Goal: Share content: Share content

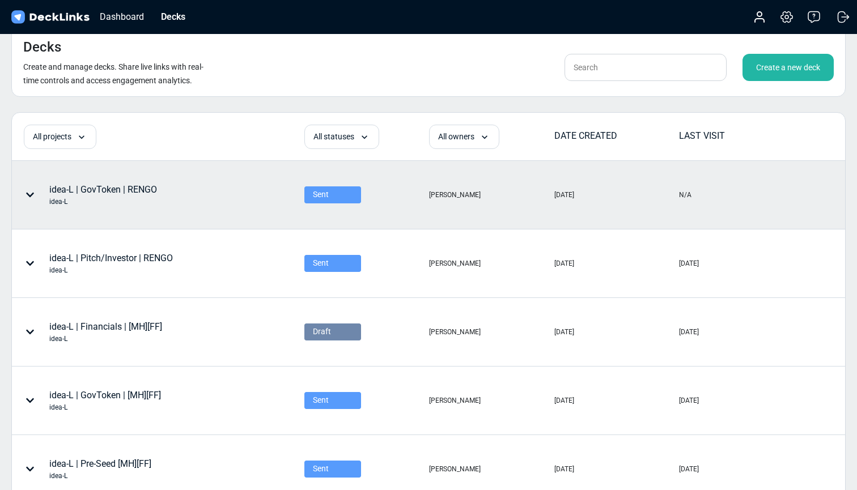
click at [126, 191] on div "idea-L | GovToken | RENGO idea-L" at bounding box center [103, 195] width 108 height 24
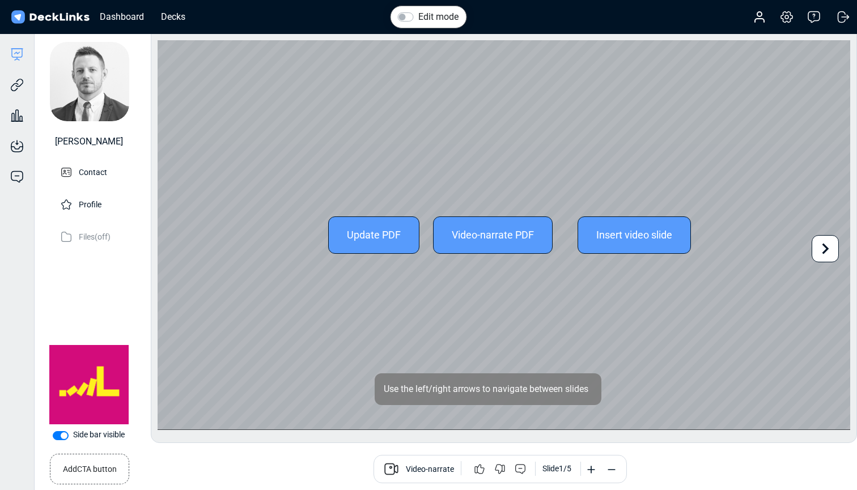
click at [828, 247] on icon at bounding box center [826, 249] width 22 height 22
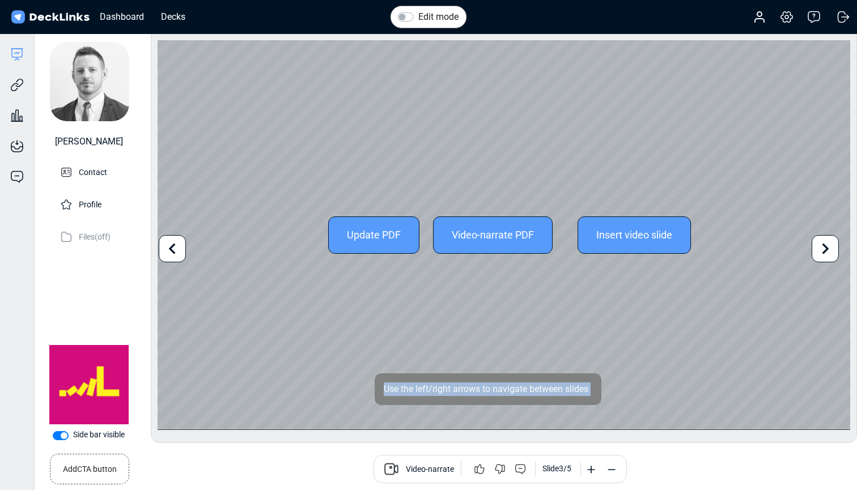
click at [828, 247] on icon at bounding box center [826, 249] width 22 height 22
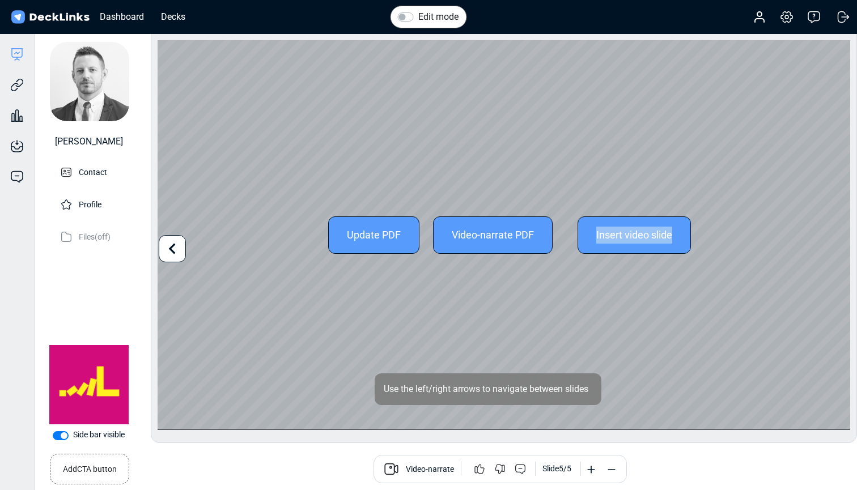
click at [828, 247] on div "Update PDF Video-narrate PDF Insert video slide" at bounding box center [504, 235] width 693 height 390
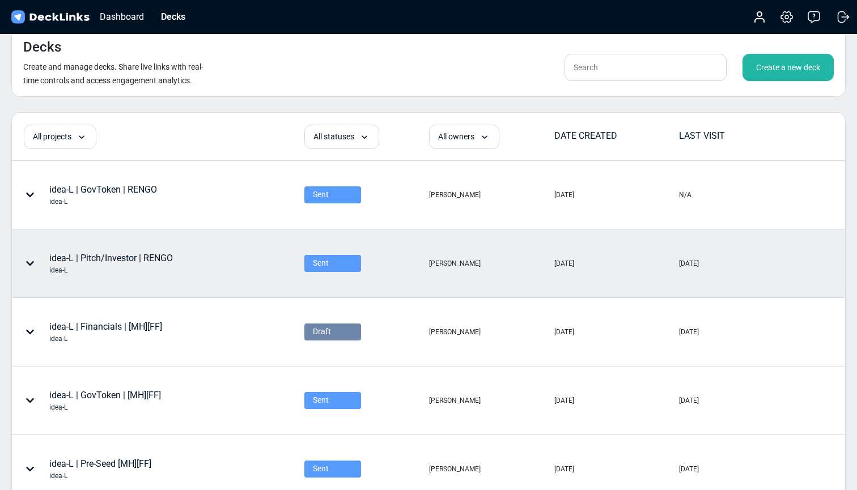
click at [113, 262] on div "idea-L | Pitch/Investor | RENGO idea-L" at bounding box center [111, 264] width 124 height 24
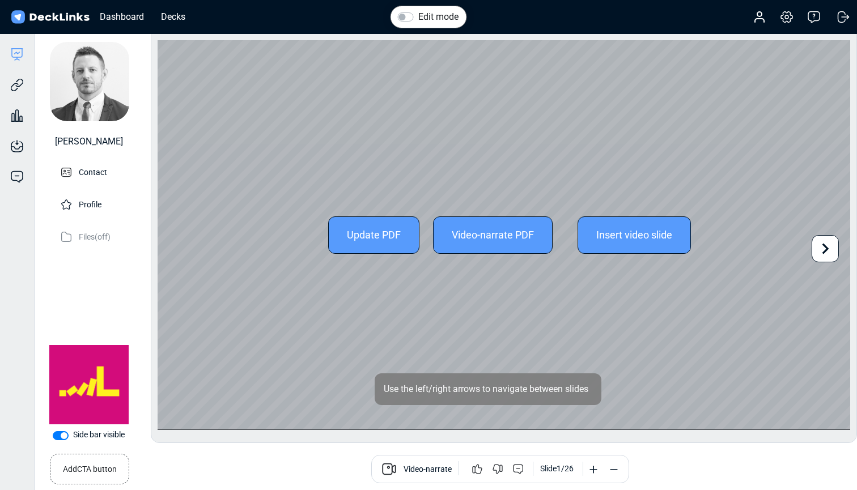
click at [826, 248] on icon at bounding box center [826, 249] width 22 height 22
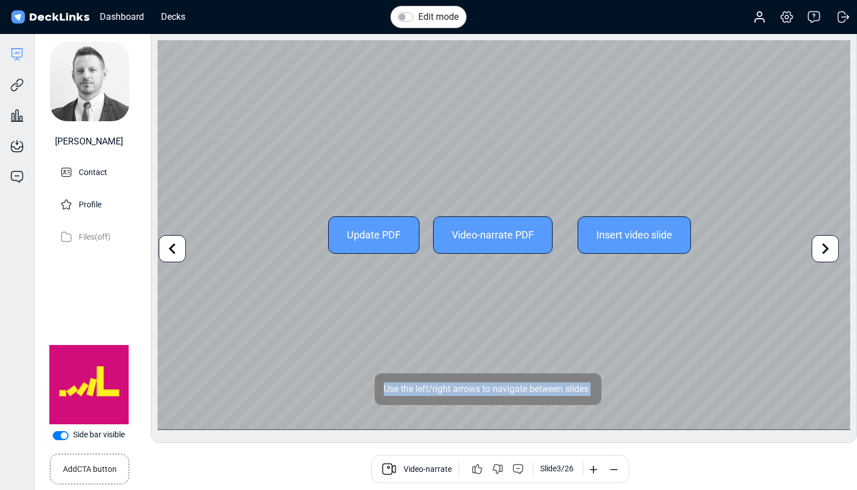
click at [826, 248] on icon at bounding box center [826, 249] width 22 height 22
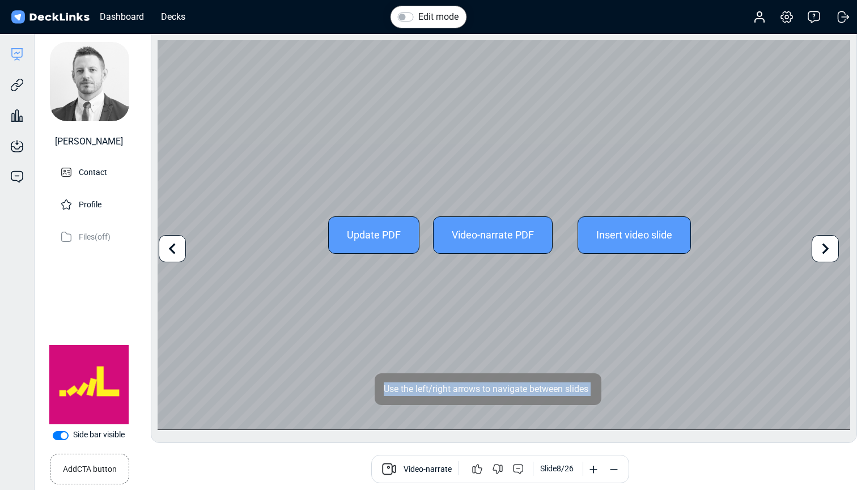
click at [826, 248] on icon at bounding box center [826, 249] width 22 height 22
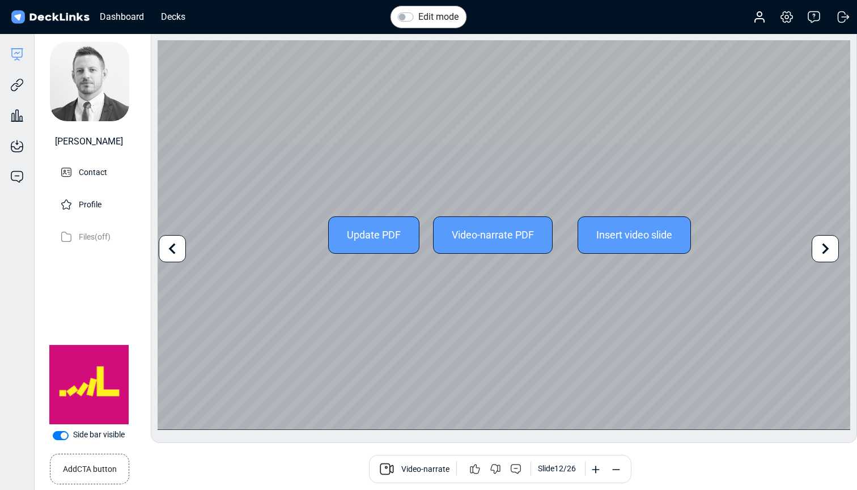
click at [826, 248] on icon at bounding box center [826, 249] width 22 height 22
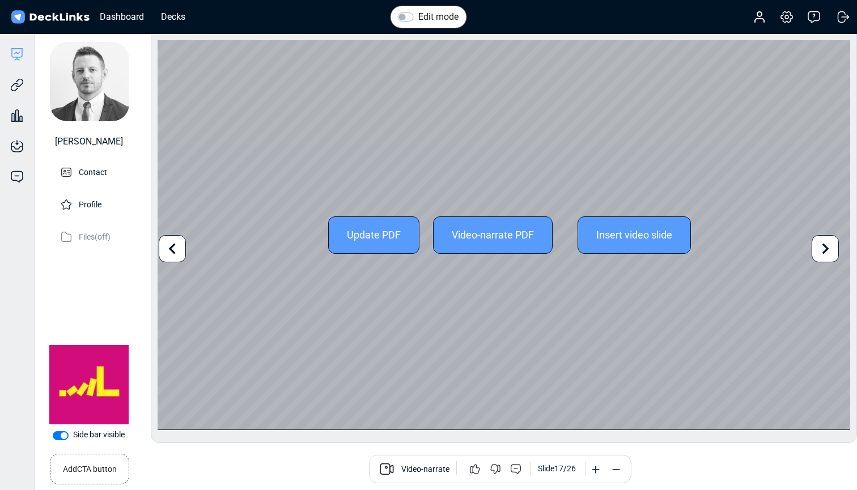
click at [826, 248] on icon at bounding box center [826, 249] width 22 height 22
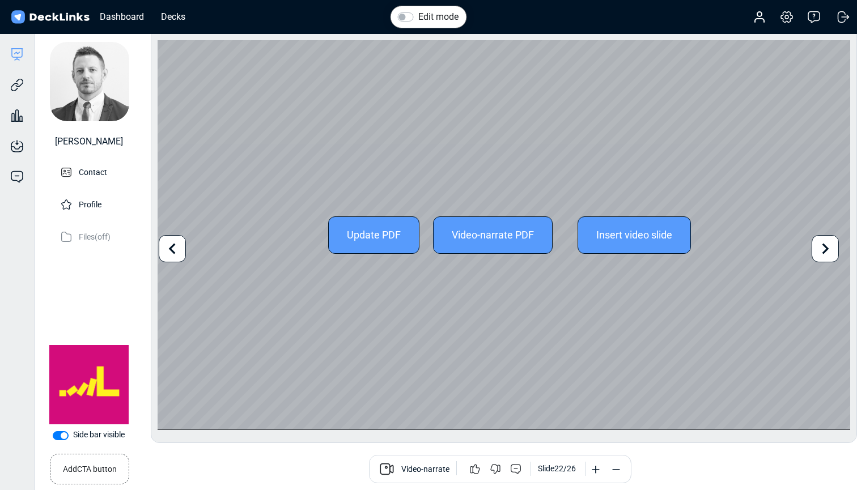
click at [826, 248] on icon at bounding box center [826, 249] width 22 height 22
click at [826, 248] on div "Update PDF Video-narrate PDF Insert video slide" at bounding box center [504, 235] width 693 height 390
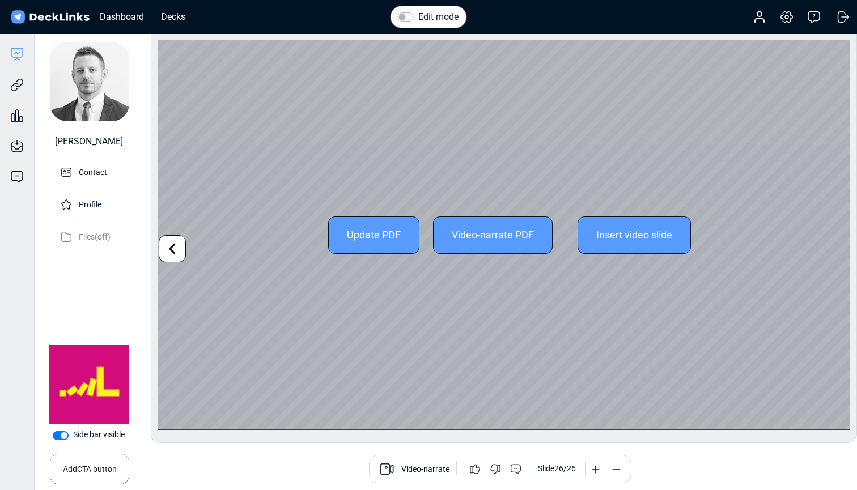
click at [169, 246] on icon at bounding box center [173, 249] width 22 height 22
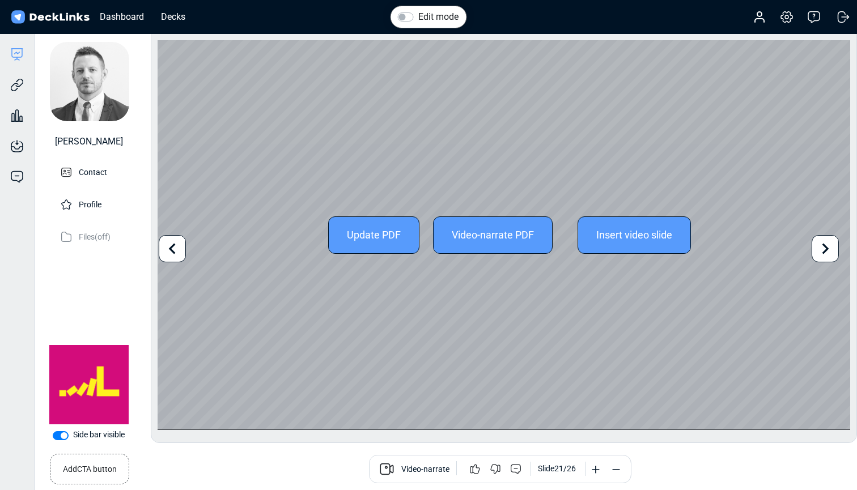
click at [169, 246] on icon at bounding box center [173, 249] width 22 height 22
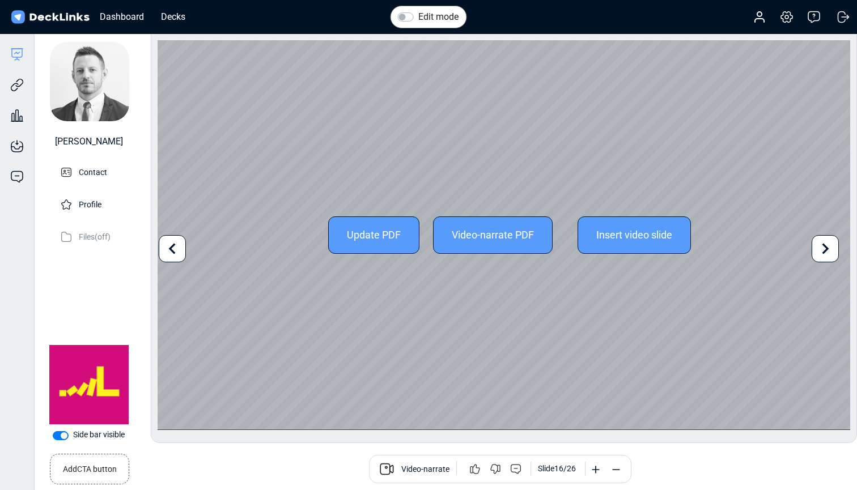
click at [169, 246] on icon at bounding box center [173, 249] width 22 height 22
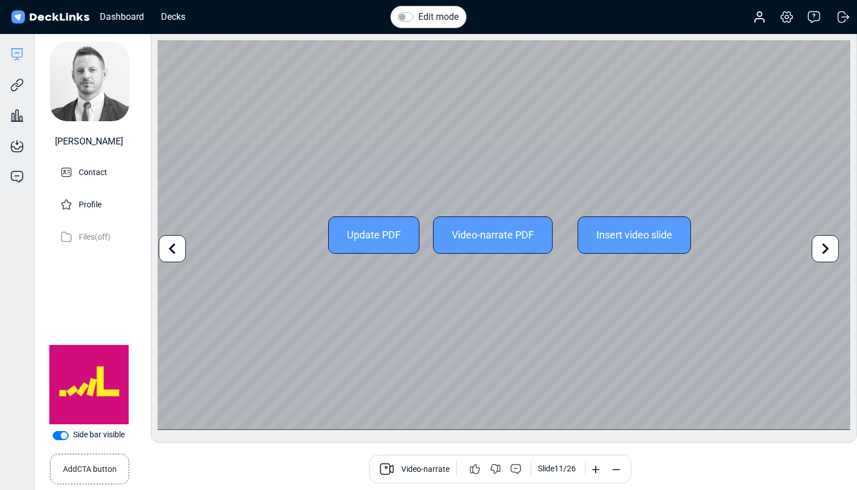
click at [169, 246] on icon at bounding box center [173, 249] width 22 height 22
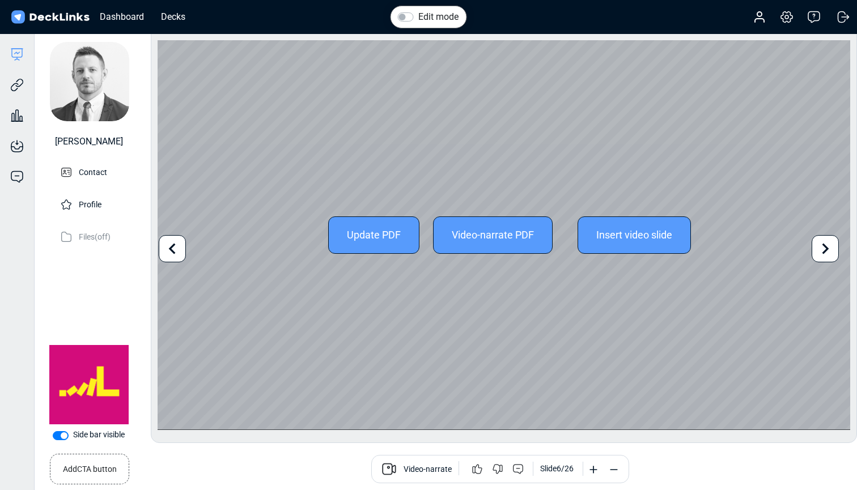
click at [169, 246] on icon at bounding box center [173, 249] width 22 height 22
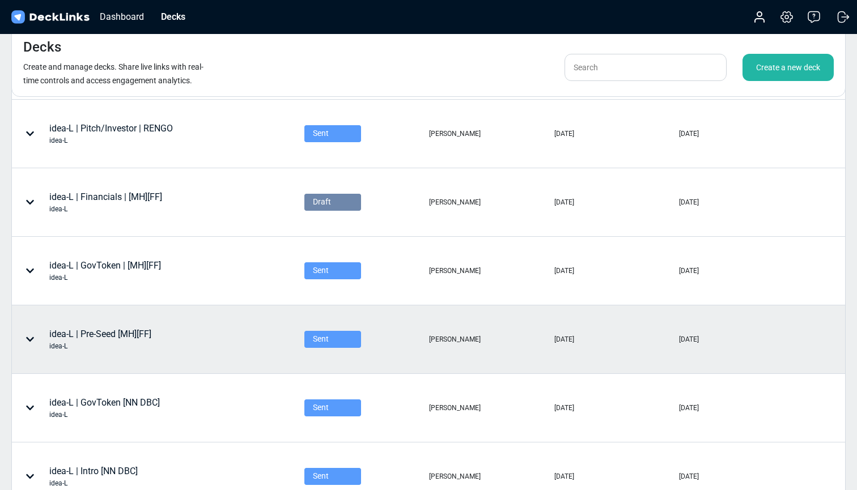
scroll to position [133, 0]
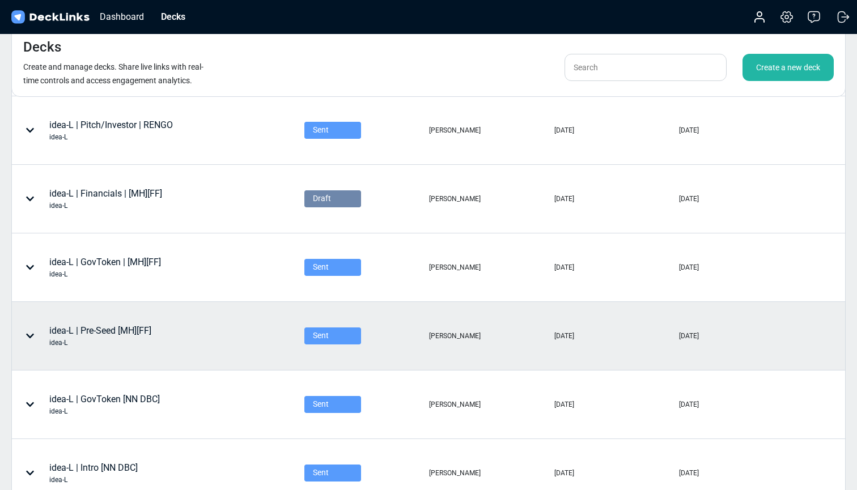
click at [109, 331] on div "idea-L | Pre-Seed [MH][FF] idea-L" at bounding box center [100, 336] width 102 height 24
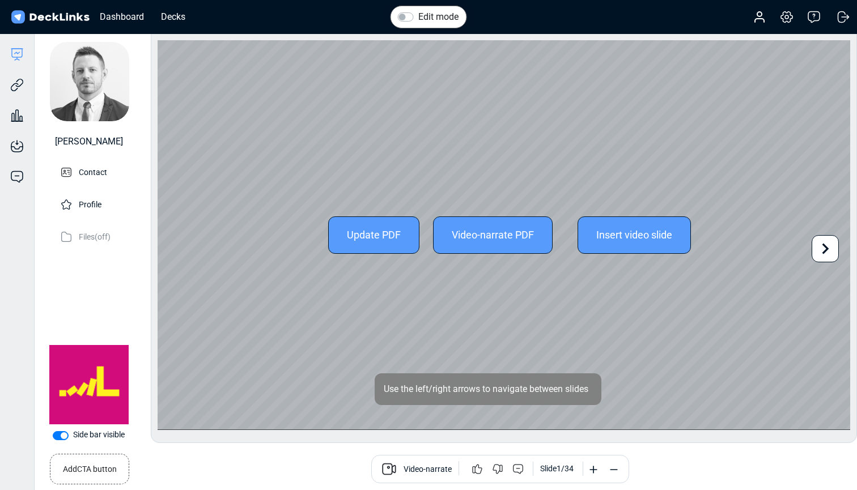
click at [828, 250] on icon at bounding box center [826, 249] width 22 height 22
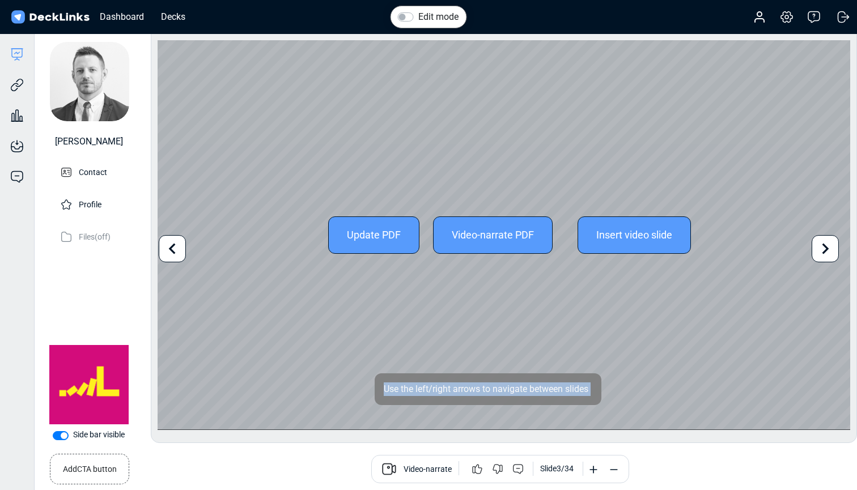
click at [828, 250] on icon at bounding box center [826, 249] width 22 height 22
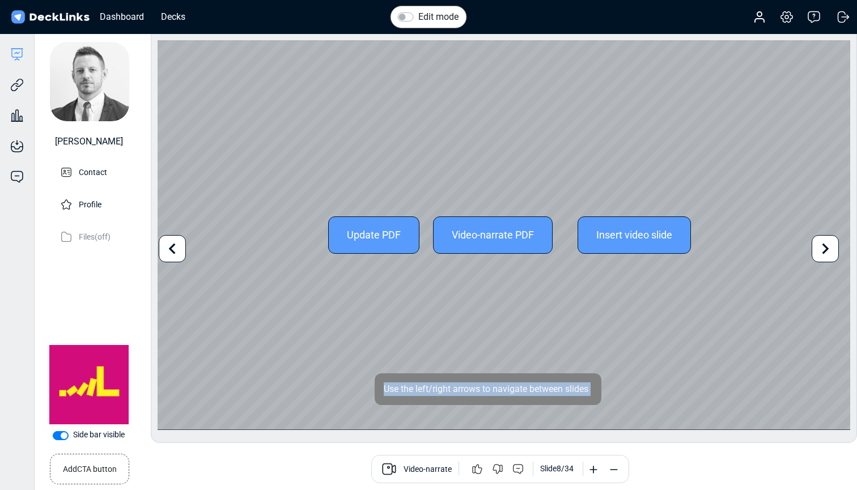
click at [828, 250] on icon at bounding box center [826, 249] width 22 height 22
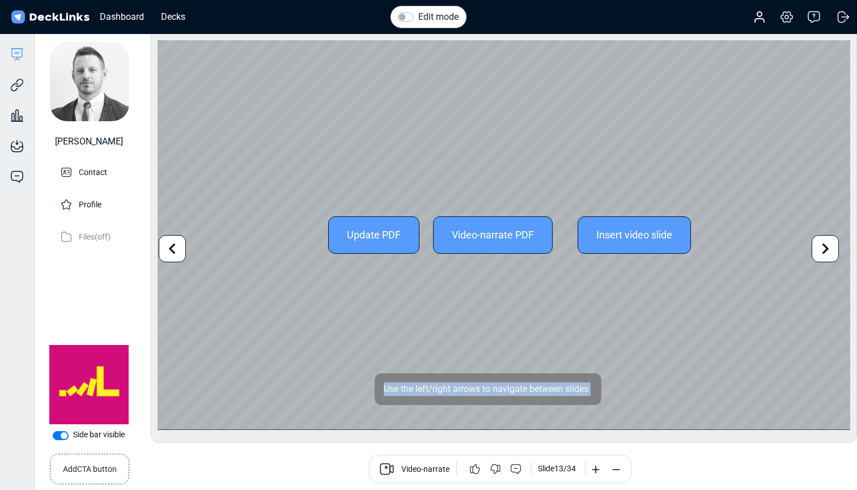
click at [828, 250] on icon at bounding box center [826, 249] width 22 height 22
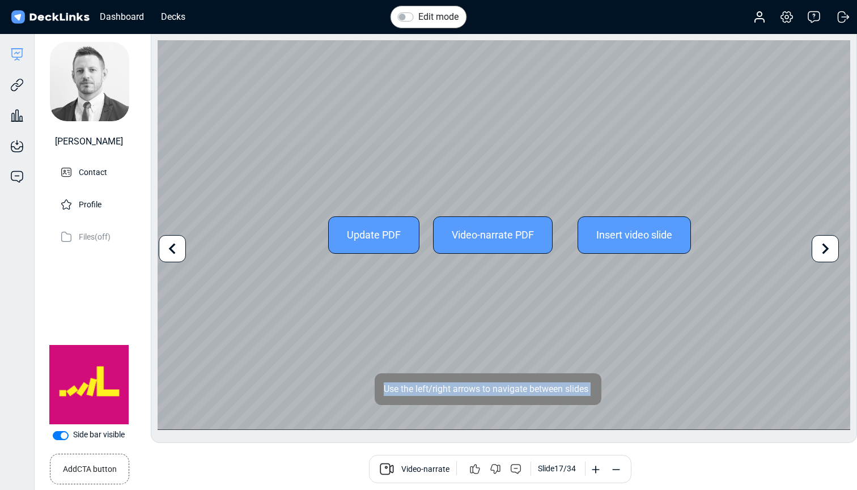
click at [828, 250] on icon at bounding box center [826, 249] width 22 height 22
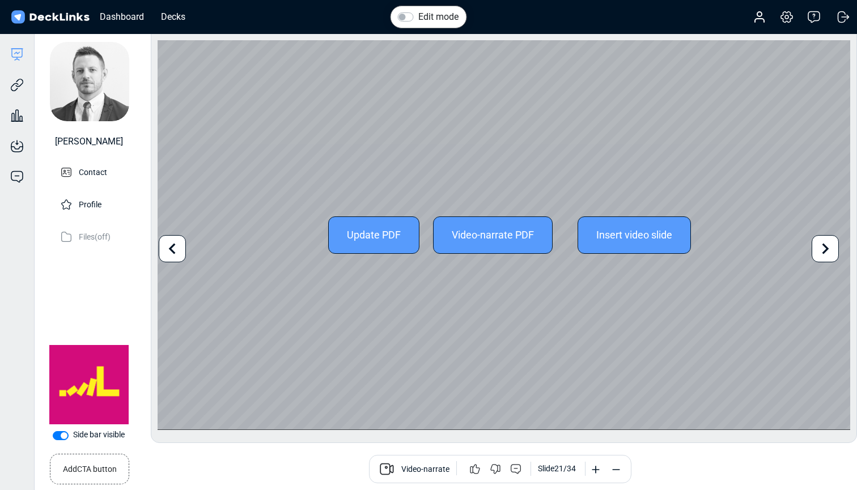
click at [828, 250] on icon at bounding box center [826, 249] width 22 height 22
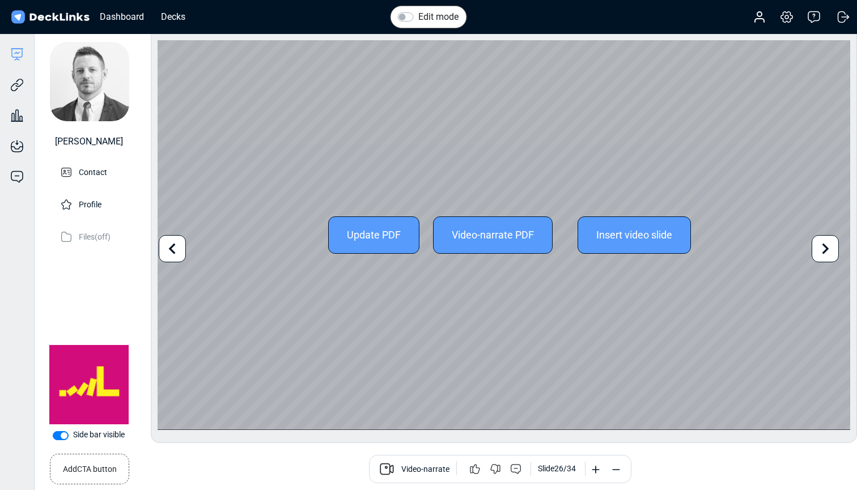
click at [828, 250] on icon at bounding box center [826, 249] width 22 height 22
click at [827, 250] on icon at bounding box center [826, 248] width 7 height 11
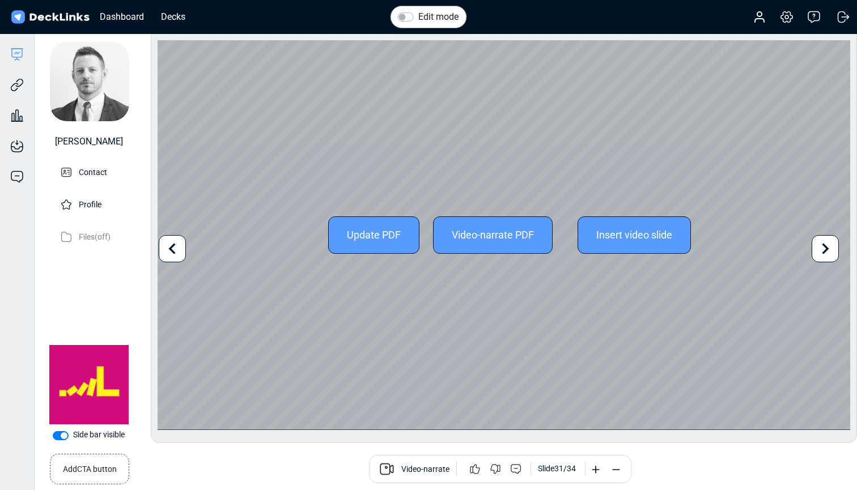
click at [827, 250] on icon at bounding box center [826, 248] width 7 height 11
click at [827, 250] on div "Update PDF Video-narrate PDF Insert video slide" at bounding box center [504, 235] width 693 height 390
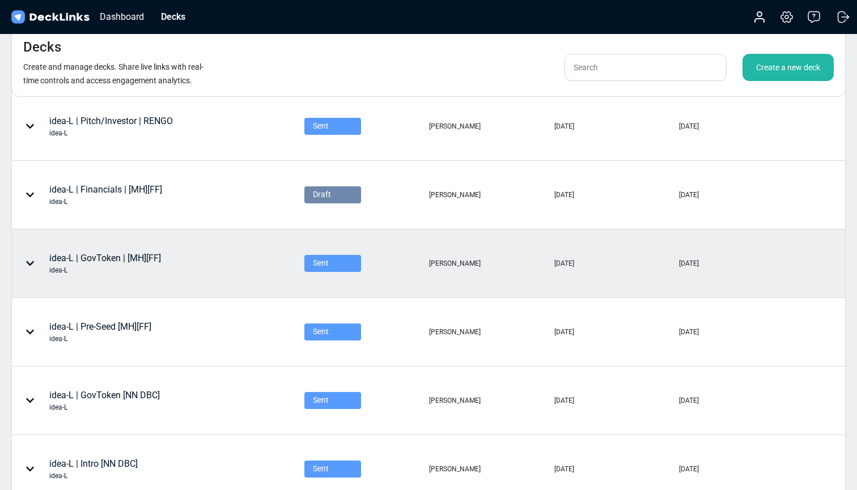
scroll to position [149, 0]
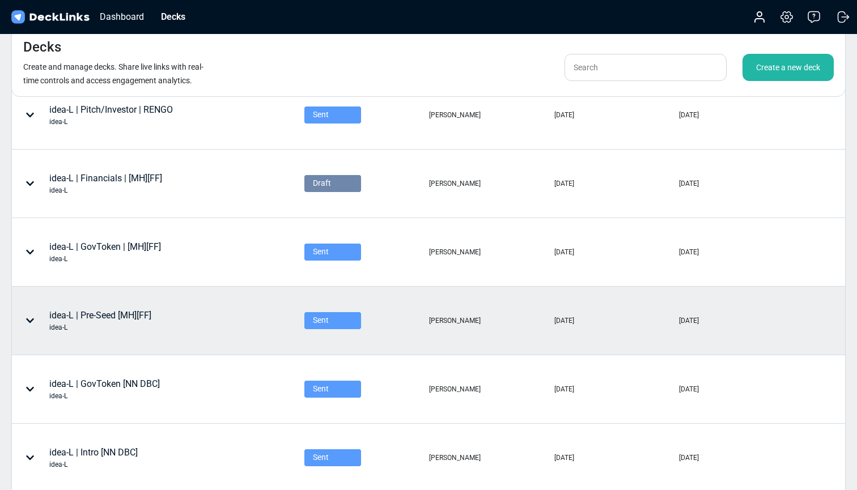
click at [249, 317] on div "idea-L | Pre-Seed [MH][FF] idea-L" at bounding box center [157, 320] width 291 height 67
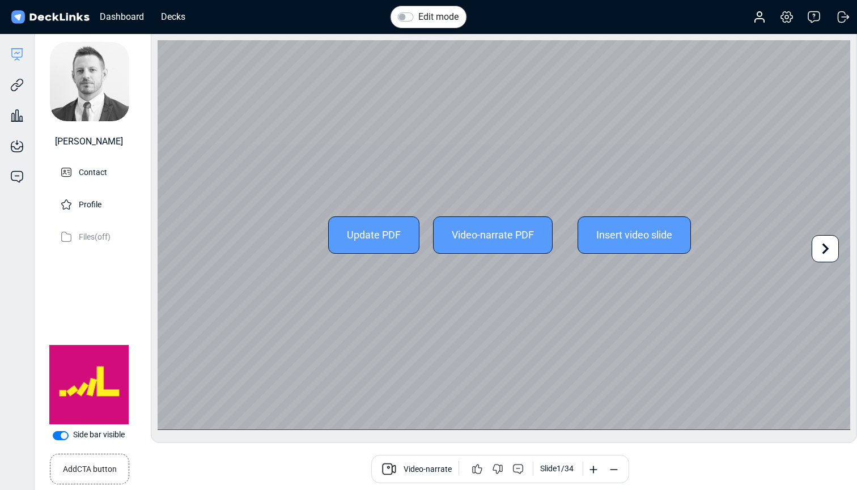
click at [366, 237] on div "Update PDF" at bounding box center [373, 235] width 91 height 37
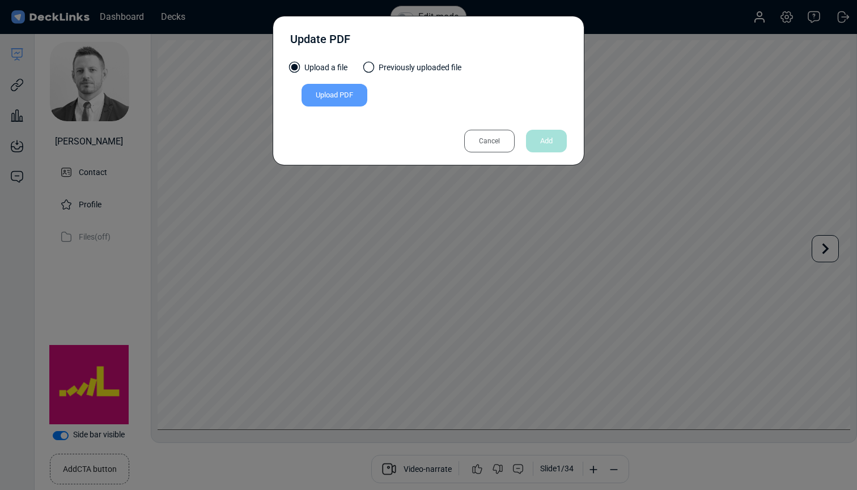
click at [371, 65] on span at bounding box center [368, 67] width 11 height 11
click at [0, 0] on input "Previously uploaded file" at bounding box center [0, 0] width 0 height 0
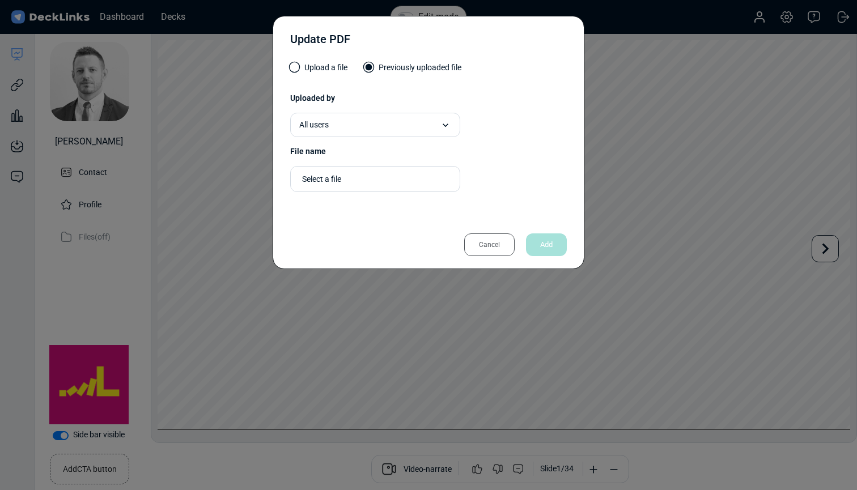
click at [496, 238] on div "Cancel" at bounding box center [489, 245] width 50 height 23
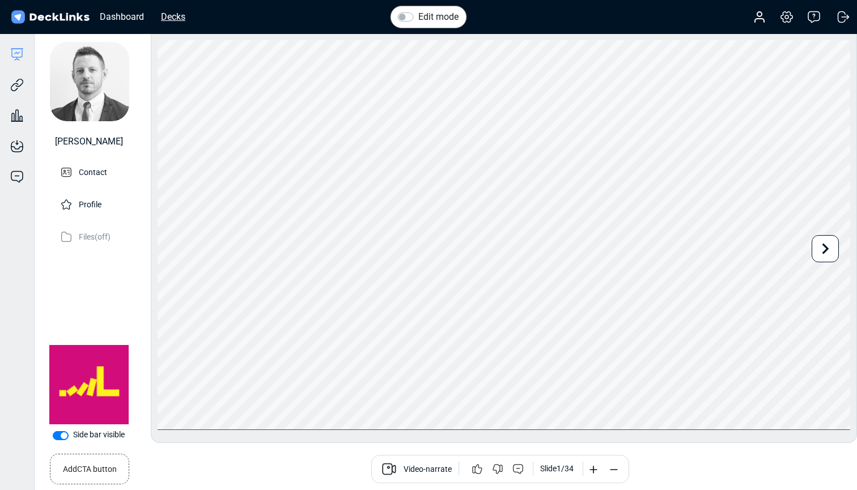
click at [167, 14] on div "Decks" at bounding box center [173, 17] width 36 height 14
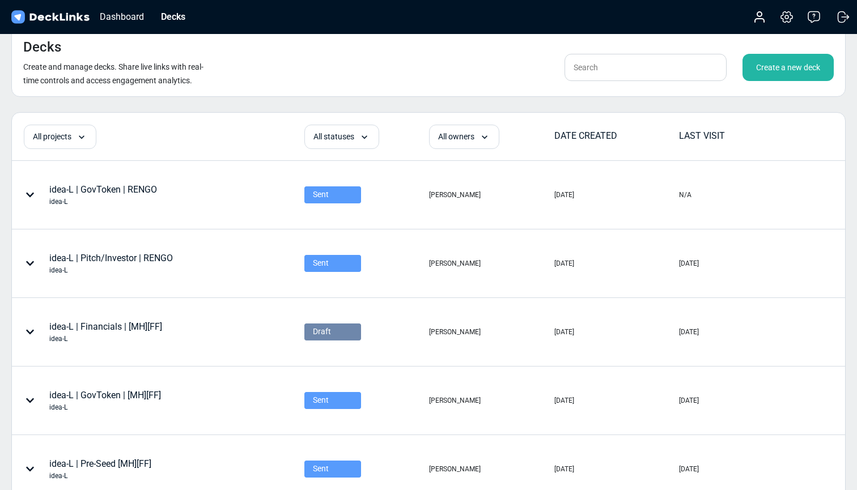
click at [786, 69] on div "Create a new deck" at bounding box center [788, 67] width 91 height 27
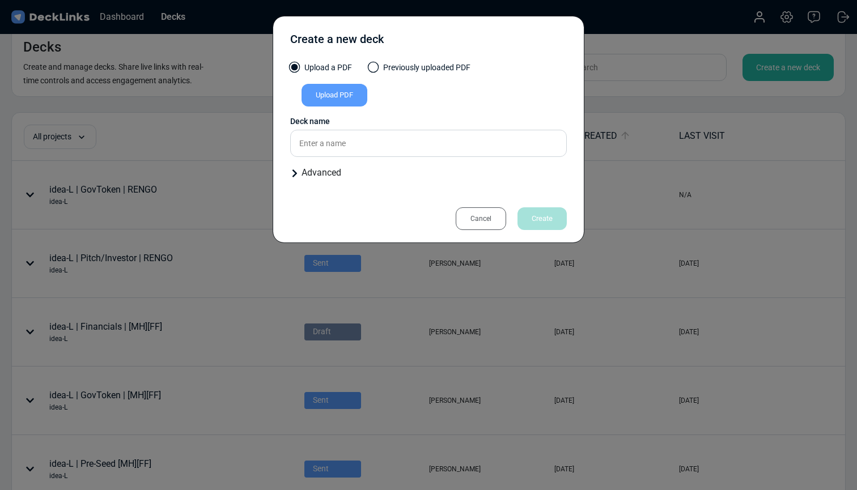
click at [372, 66] on span at bounding box center [373, 67] width 11 height 11
click at [0, 0] on input "Previously uploaded PDF" at bounding box center [0, 0] width 0 height 0
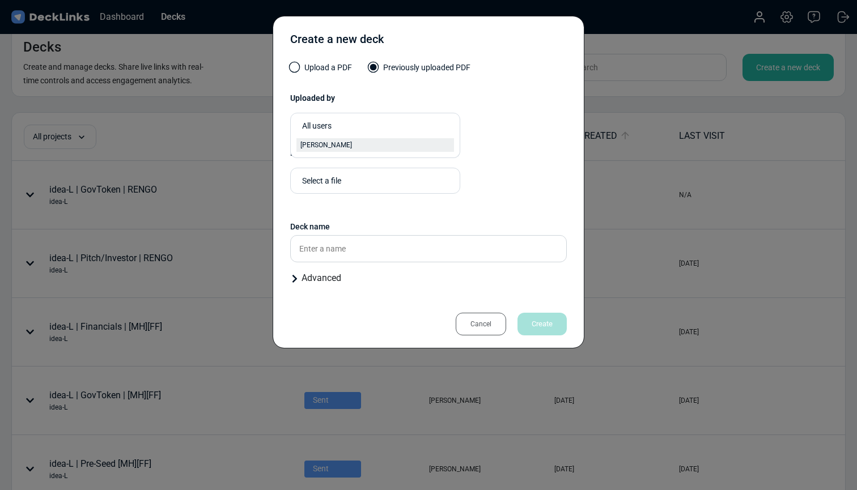
click at [384, 143] on div "[PERSON_NAME]" at bounding box center [376, 145] width 150 height 10
click at [378, 179] on div "Select a file" at bounding box center [372, 182] width 141 height 12
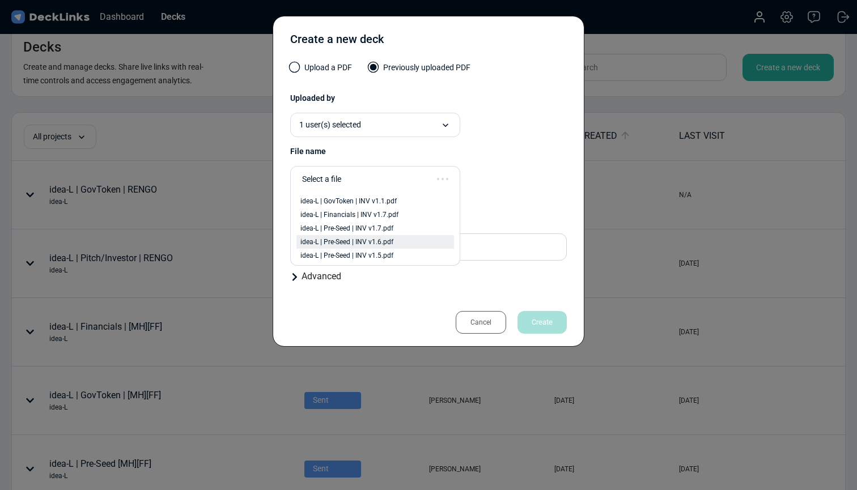
scroll to position [45, 0]
click at [408, 232] on div "idea-L | Pre-Seed | INV v1.7.pdf" at bounding box center [376, 235] width 150 height 10
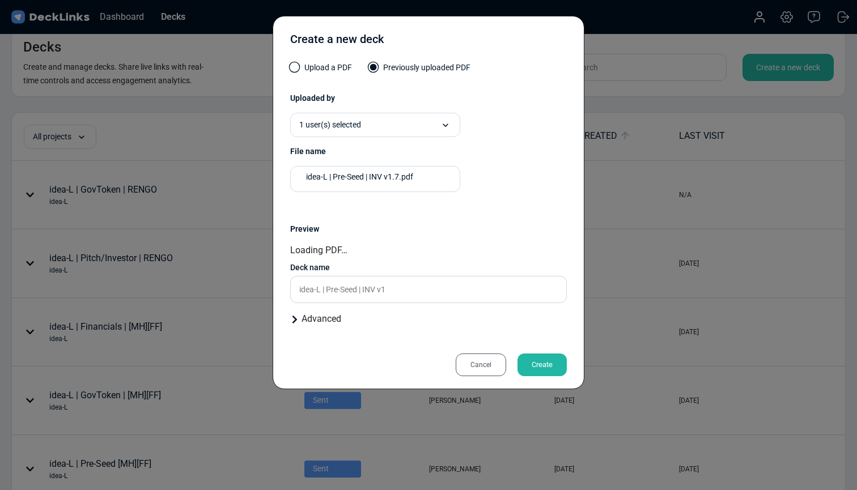
click at [510, 177] on div "idea-L | Pre-Seed | INV v1.7.pdf Presentation files must be PDF format." at bounding box center [428, 183] width 277 height 35
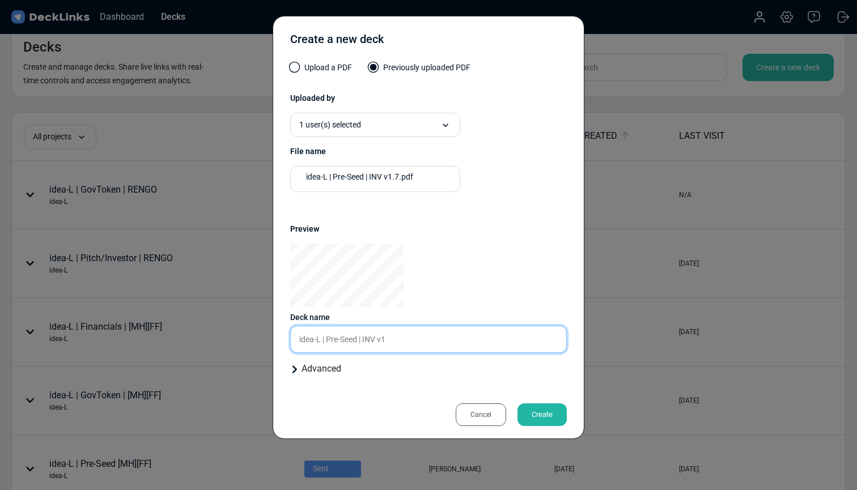
click at [404, 337] on input "idea-L | Pre-Seed | INV v1" at bounding box center [428, 339] width 277 height 27
drag, startPoint x: 404, startPoint y: 337, endPoint x: 365, endPoint y: 339, distance: 39.2
click at [365, 339] on input "idea-L | Pre-Seed | INV v1" at bounding box center [428, 339] width 277 height 27
type input "idea-L | Pre-Seed | [BT]"
click at [365, 386] on div "Cancel Create" at bounding box center [428, 403] width 277 height 37
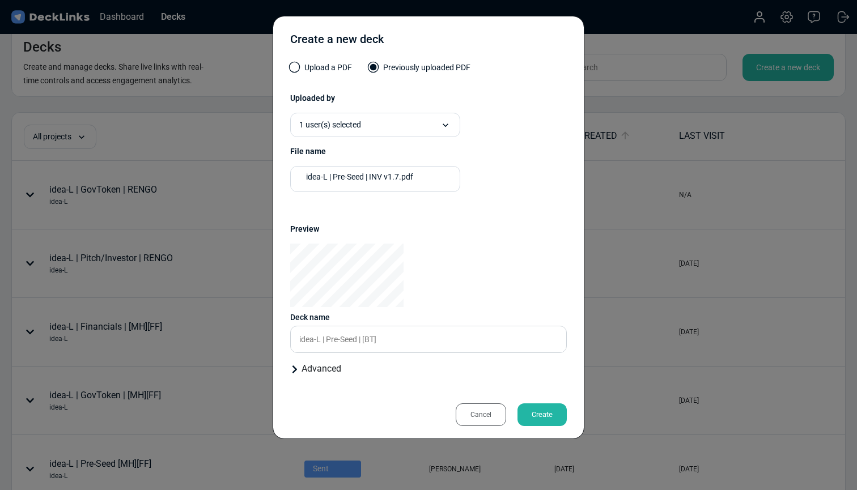
click at [307, 374] on div "Advanced" at bounding box center [428, 369] width 277 height 14
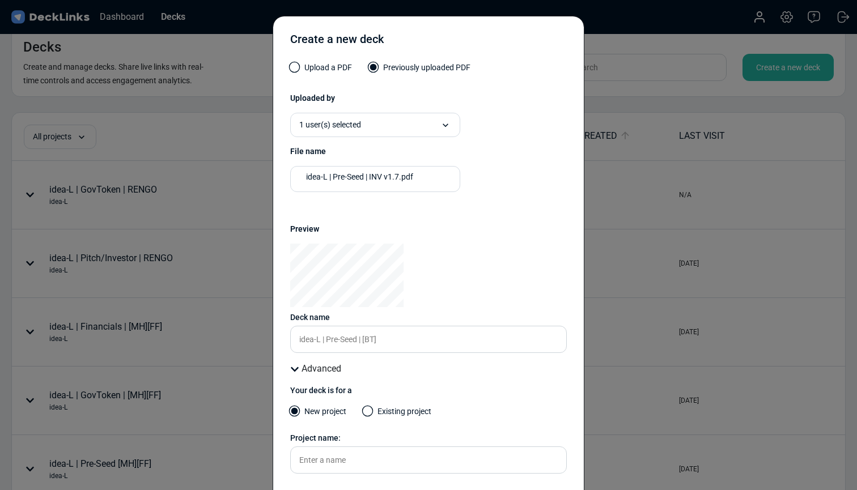
click at [371, 412] on span at bounding box center [367, 411] width 11 height 11
click at [0, 0] on input "Existing project" at bounding box center [0, 0] width 0 height 0
click at [367, 462] on div "Select a project" at bounding box center [341, 462] width 102 height 26
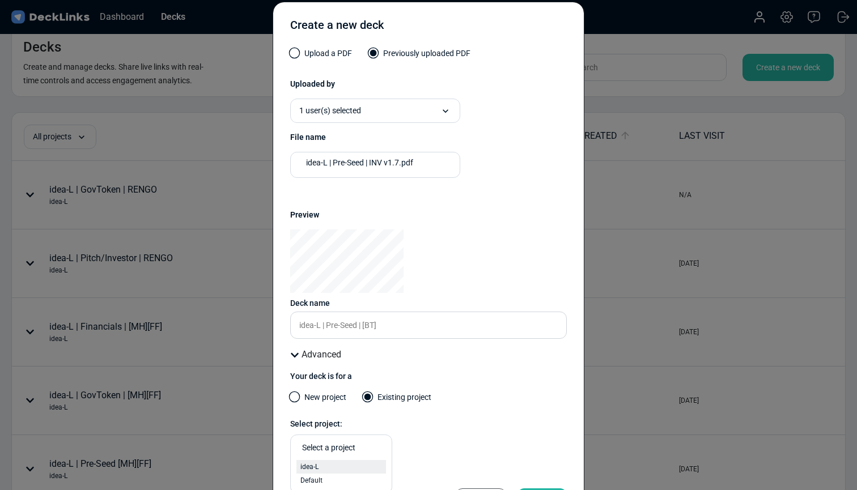
click at [350, 463] on div "idea-L" at bounding box center [342, 467] width 82 height 10
click at [430, 416] on div "Your deck is for a New project Existing project Select project: idea-L" at bounding box center [428, 420] width 277 height 99
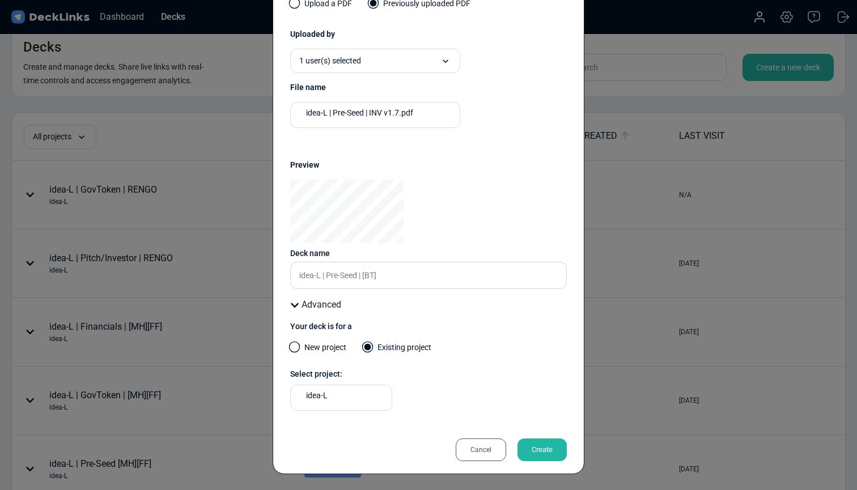
scroll to position [64, 0]
click at [479, 374] on div "Select project:" at bounding box center [428, 375] width 277 height 12
click at [545, 452] on div "Create" at bounding box center [542, 450] width 49 height 23
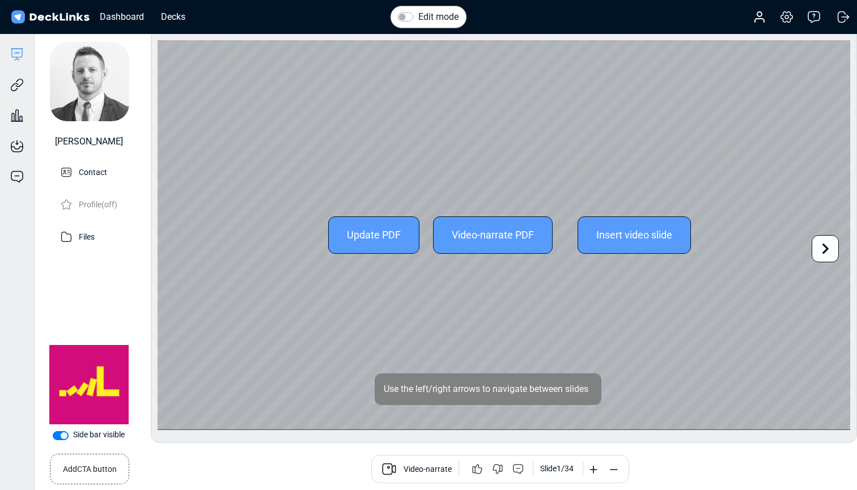
click at [830, 253] on icon at bounding box center [826, 249] width 22 height 22
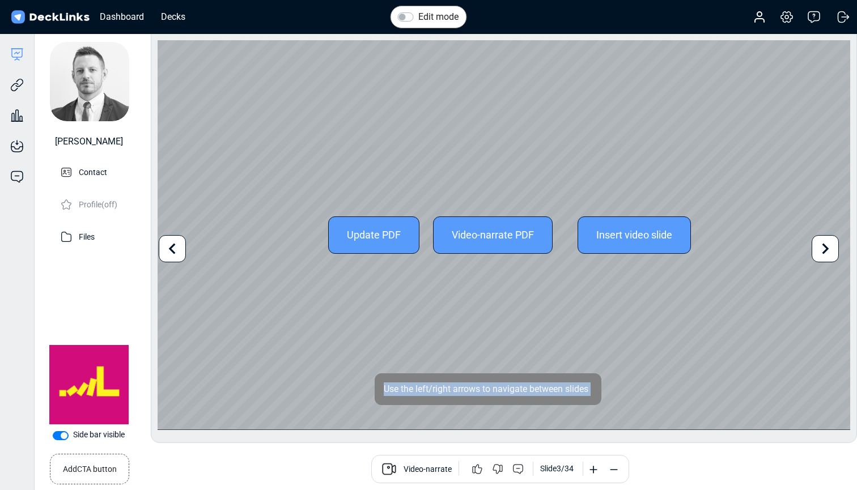
click at [830, 253] on icon at bounding box center [826, 249] width 22 height 22
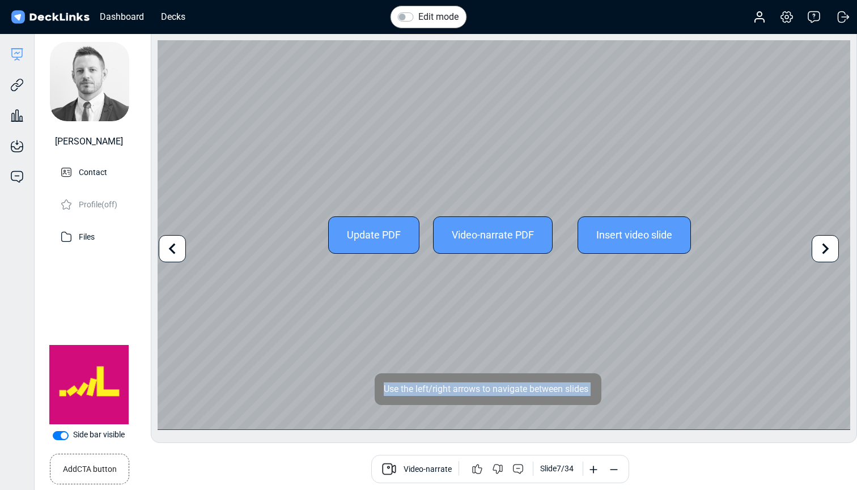
click at [830, 253] on icon at bounding box center [826, 249] width 22 height 22
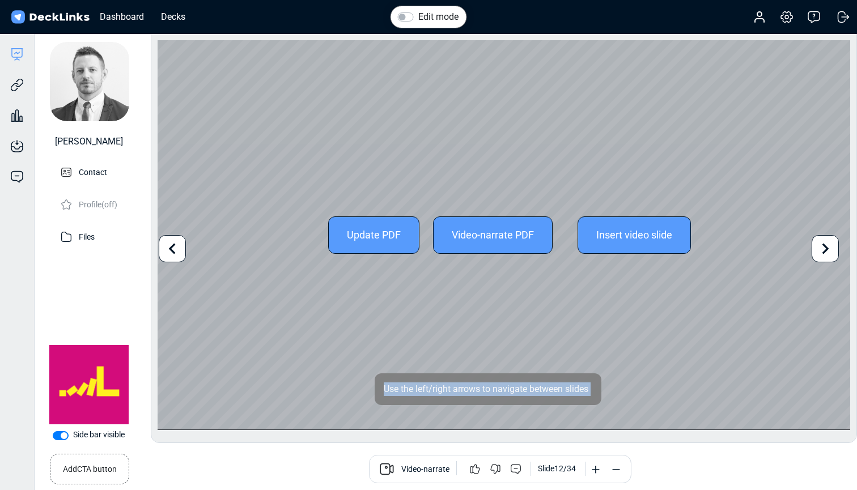
click at [830, 253] on icon at bounding box center [826, 249] width 22 height 22
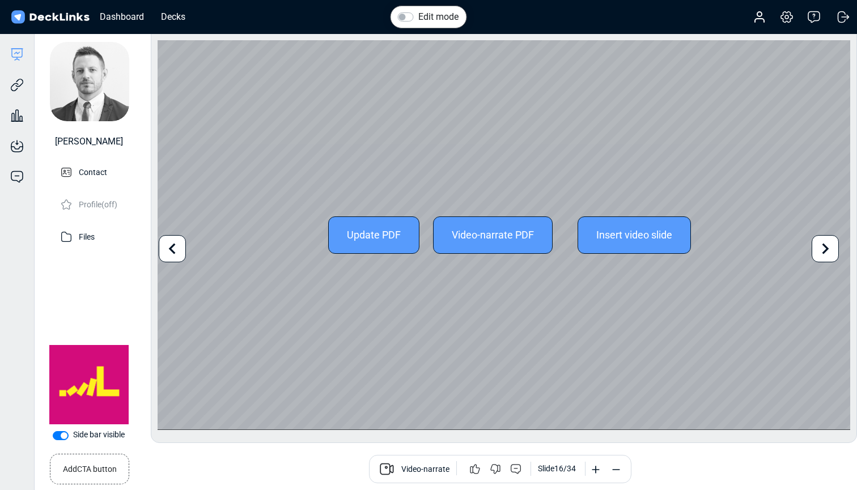
click at [830, 253] on icon at bounding box center [826, 249] width 22 height 22
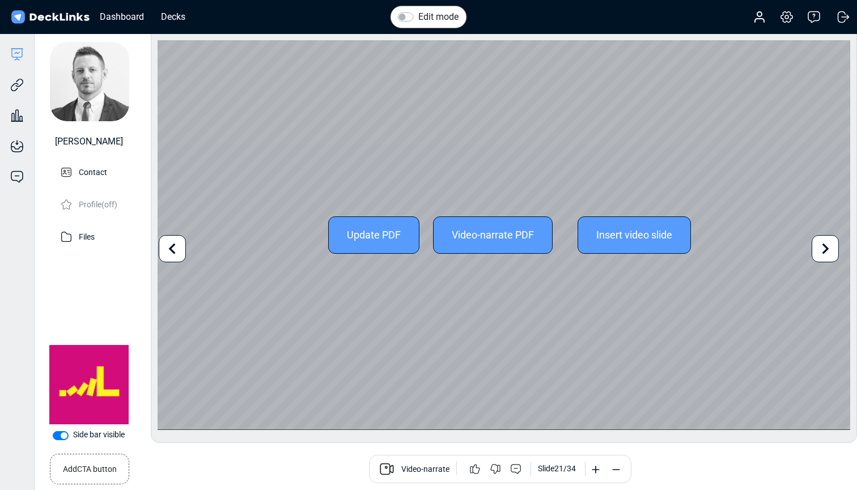
click at [830, 253] on icon at bounding box center [826, 249] width 22 height 22
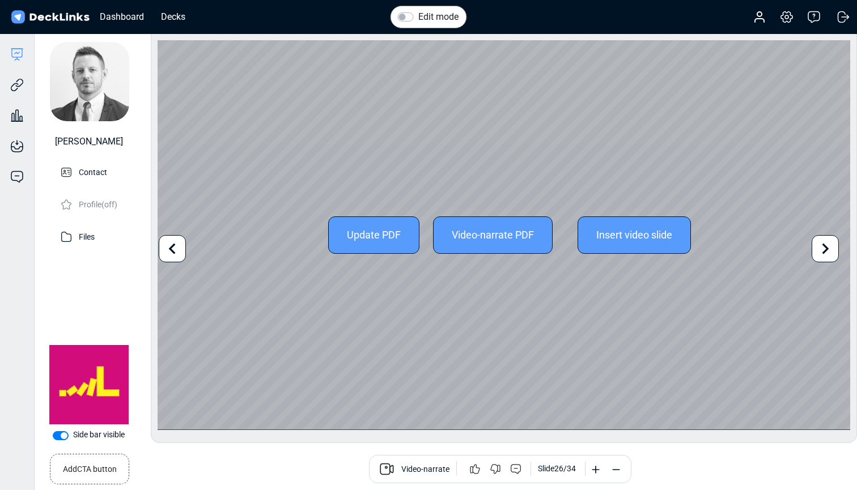
click at [830, 253] on icon at bounding box center [826, 249] width 22 height 22
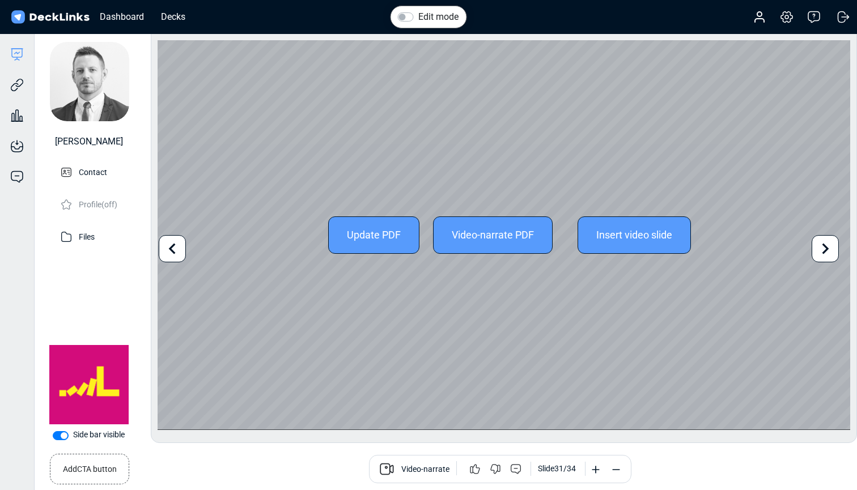
click at [830, 253] on icon at bounding box center [826, 249] width 22 height 22
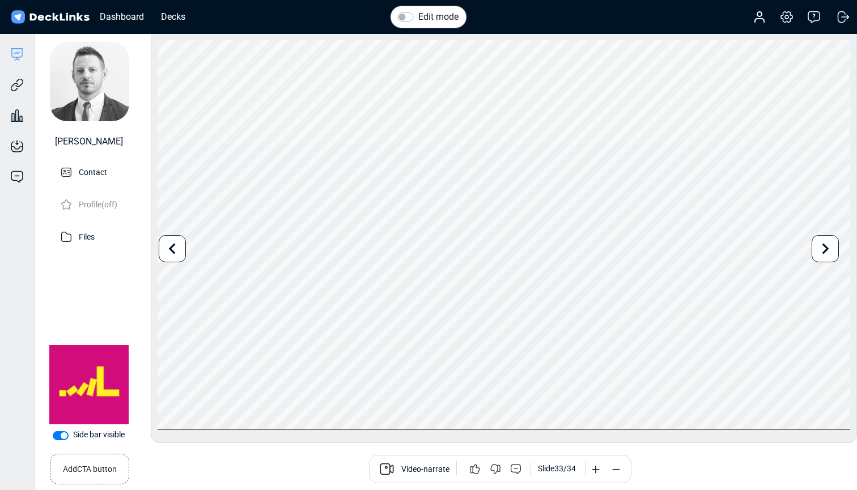
click at [178, 475] on div "Video-narrate Slide 33 / 34" at bounding box center [500, 469] width 696 height 28
click at [95, 210] on p "Edit profile" at bounding box center [97, 204] width 37 height 14
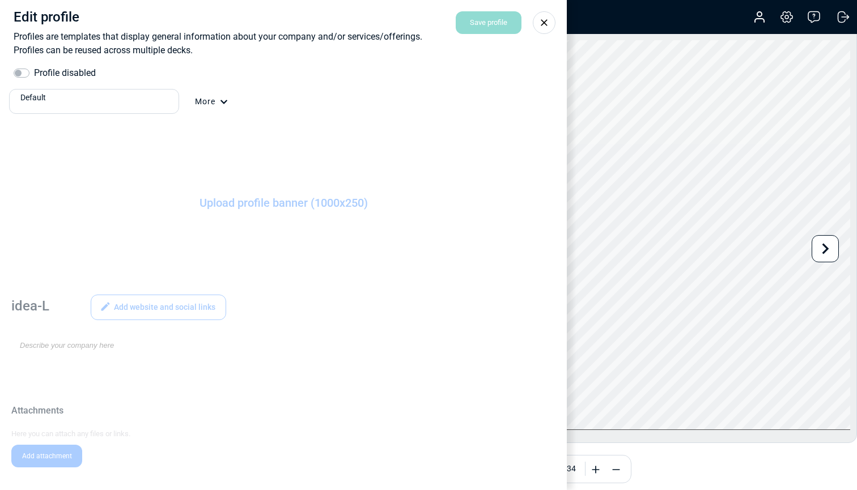
click at [34, 73] on label "Profile disabled" at bounding box center [65, 73] width 62 height 14
click at [23, 73] on input "Profile disabled" at bounding box center [18, 71] width 9 height 11
checkbox input "true"
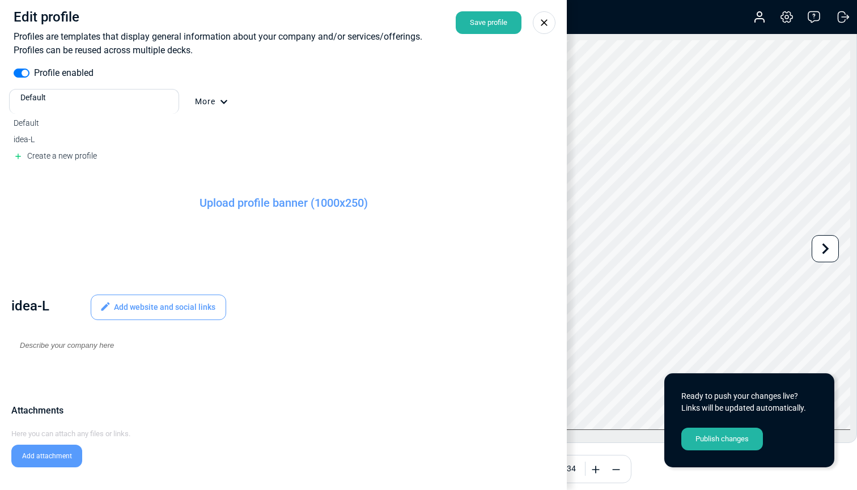
click at [99, 101] on div "Default" at bounding box center [97, 98] width 154 height 12
click at [89, 140] on div "idea-L" at bounding box center [94, 140] width 161 height 12
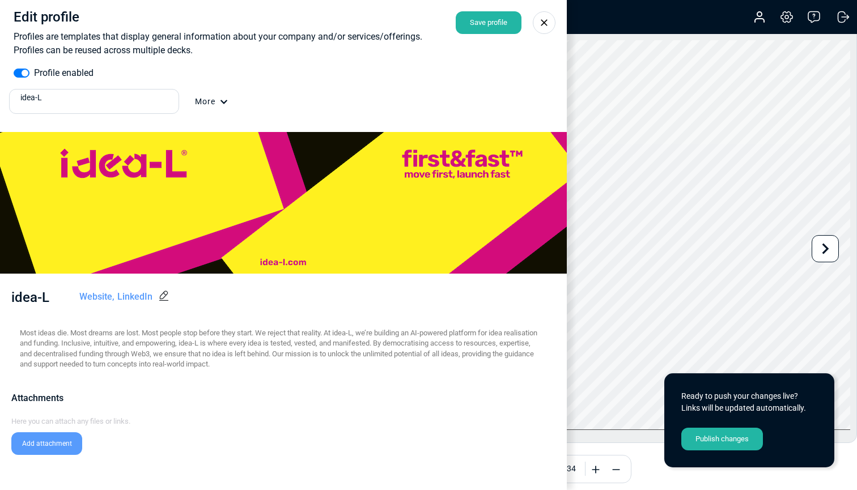
click at [544, 20] on icon at bounding box center [544, 22] width 11 height 11
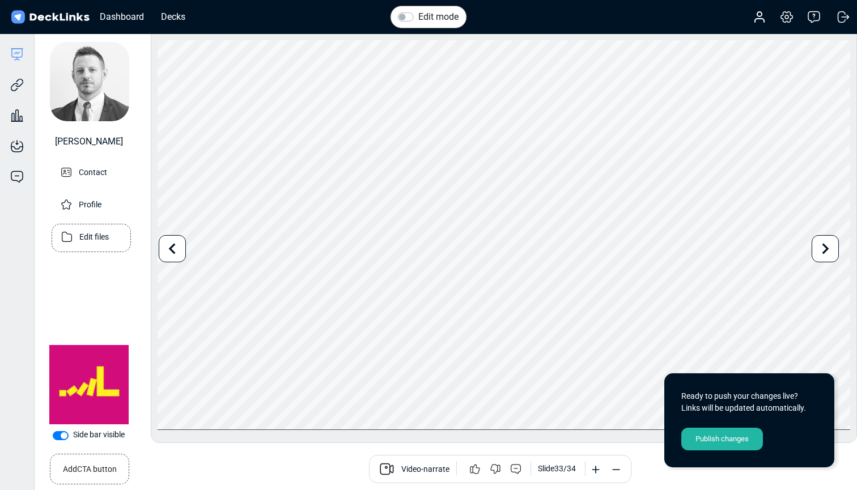
click at [86, 236] on p "Edit files" at bounding box center [93, 236] width 29 height 14
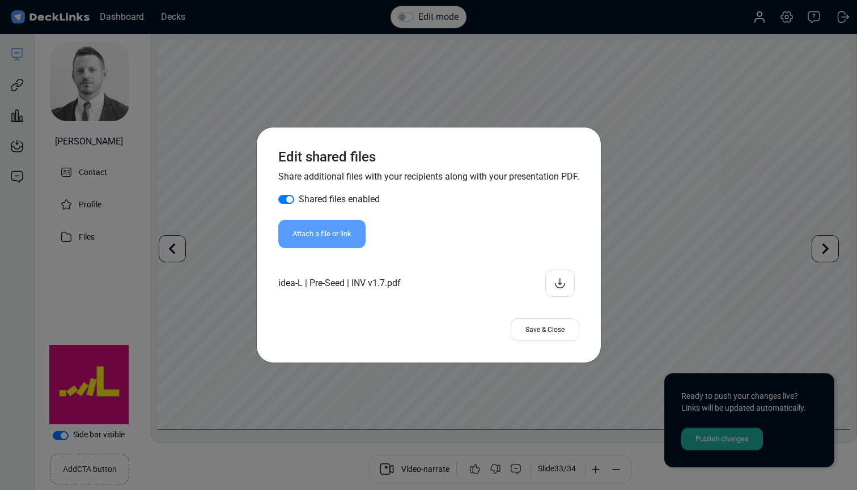
click at [299, 196] on label "Shared files enabled" at bounding box center [339, 200] width 81 height 14
click at [285, 196] on input "Shared files enabled" at bounding box center [282, 198] width 9 height 11
checkbox input "false"
click at [529, 333] on div "Save & Close" at bounding box center [545, 330] width 69 height 23
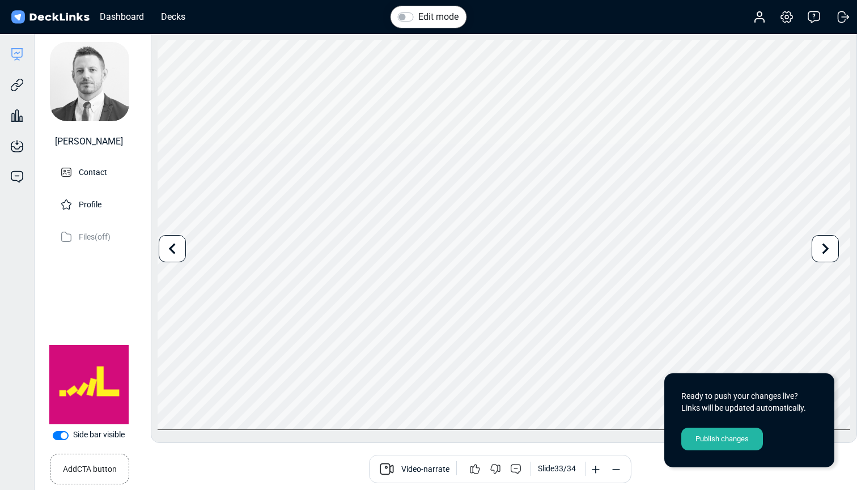
click at [724, 442] on div "Publish changes" at bounding box center [723, 439] width 82 height 23
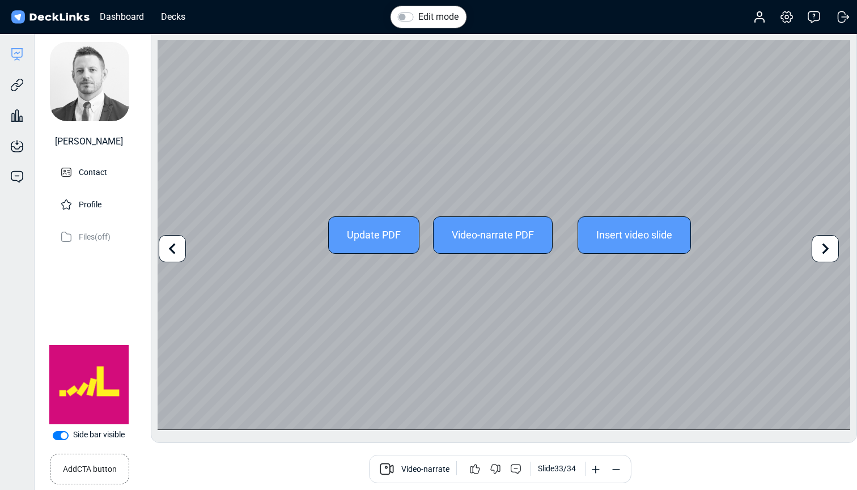
click at [173, 254] on icon at bounding box center [173, 249] width 22 height 22
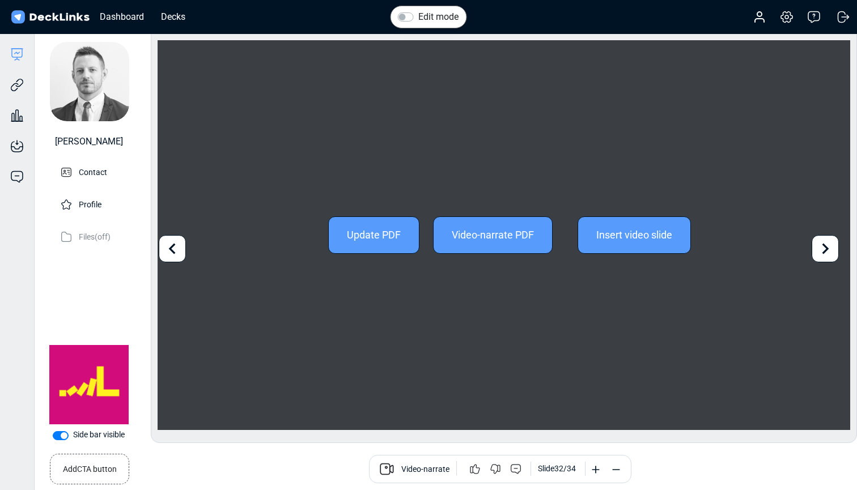
click at [173, 254] on icon at bounding box center [173, 249] width 22 height 22
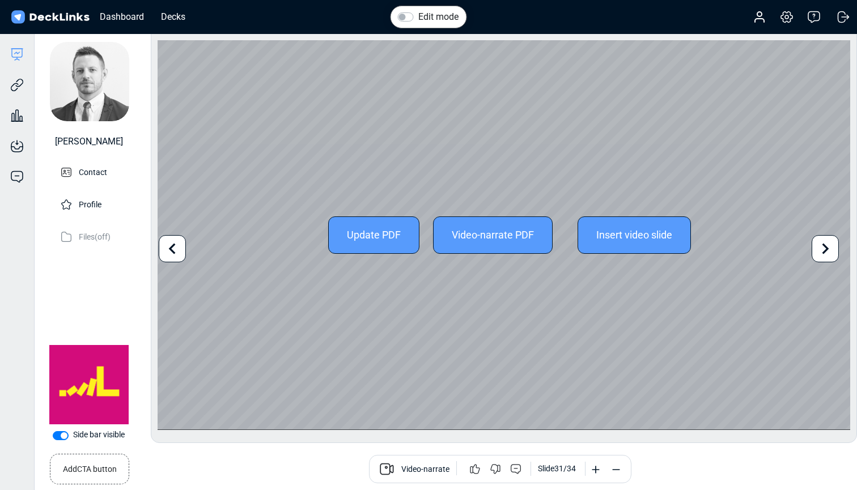
click at [173, 254] on icon at bounding box center [173, 249] width 22 height 22
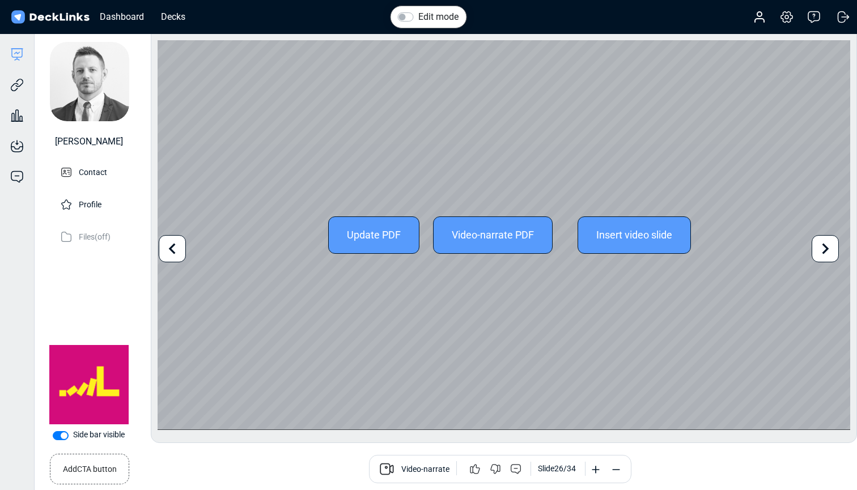
click at [173, 254] on icon at bounding box center [173, 249] width 22 height 22
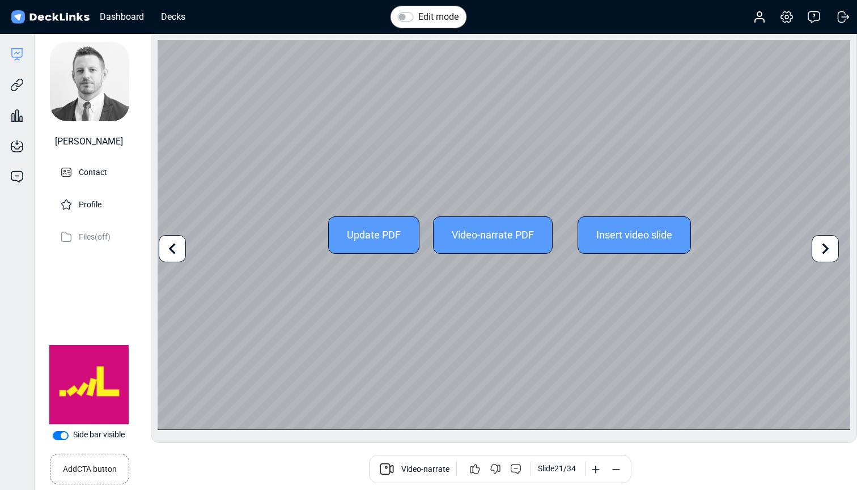
click at [173, 254] on icon at bounding box center [173, 249] width 22 height 22
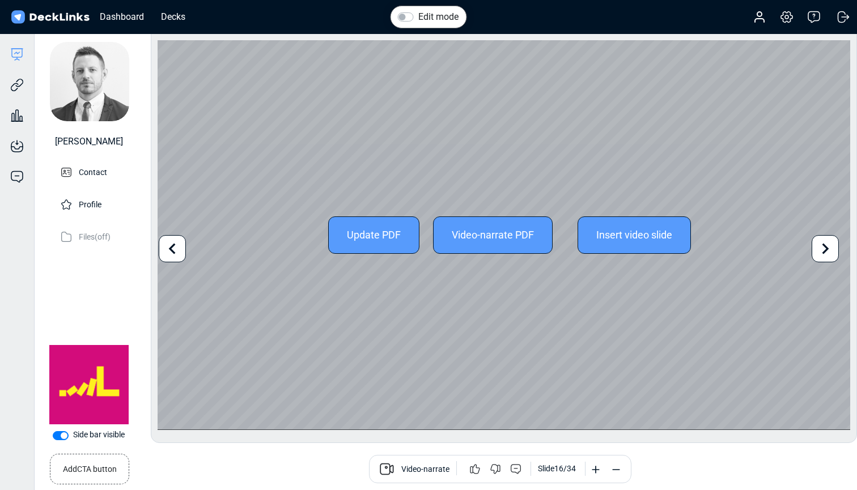
click at [173, 254] on icon at bounding box center [173, 249] width 22 height 22
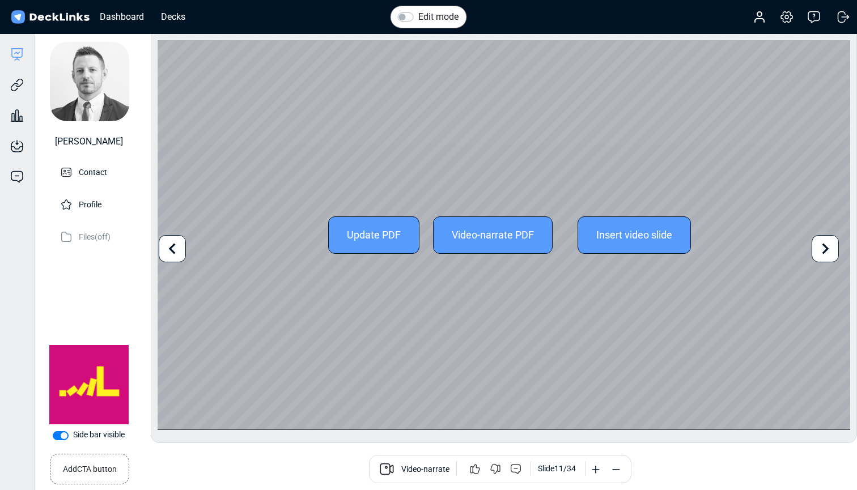
click at [173, 254] on icon at bounding box center [173, 249] width 22 height 22
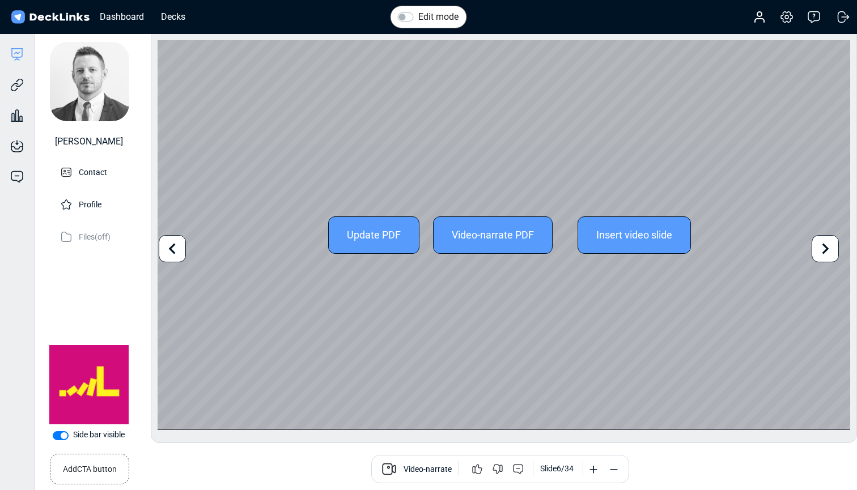
click at [173, 254] on icon at bounding box center [173, 249] width 22 height 22
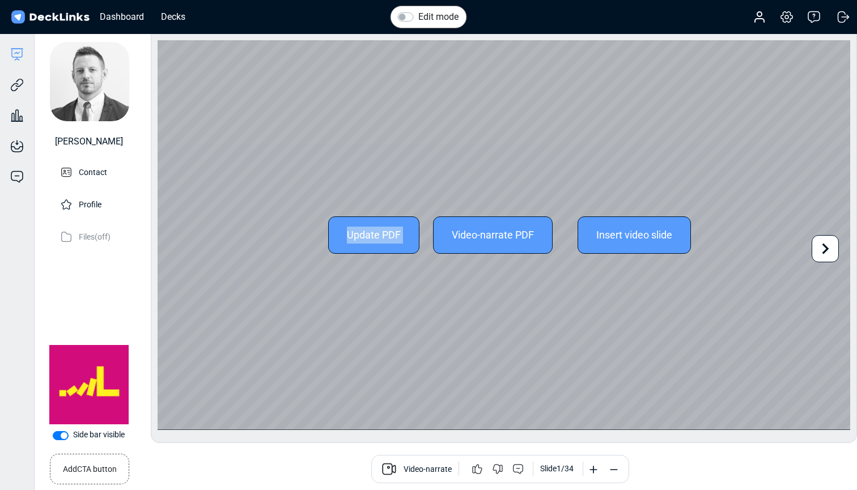
click at [173, 254] on div "Update PDF Video-narrate PDF Insert video slide" at bounding box center [504, 235] width 693 height 390
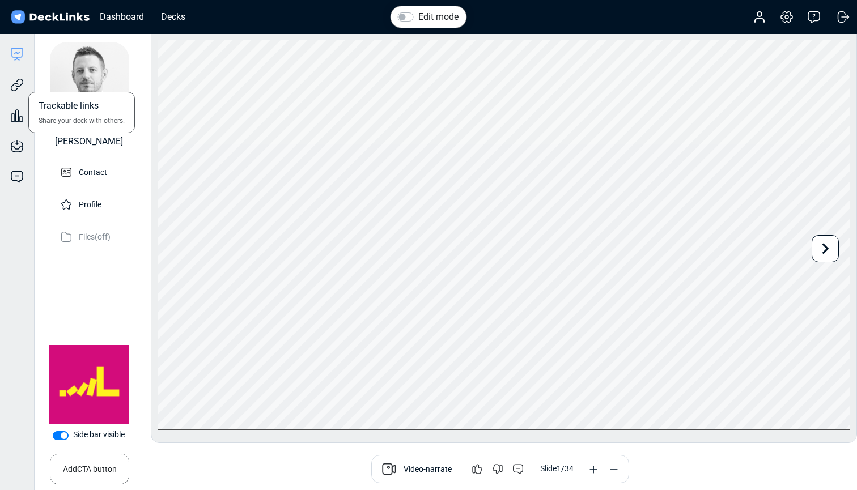
click at [24, 88] on div "Trackable links Share your deck with others." at bounding box center [17, 76] width 34 height 31
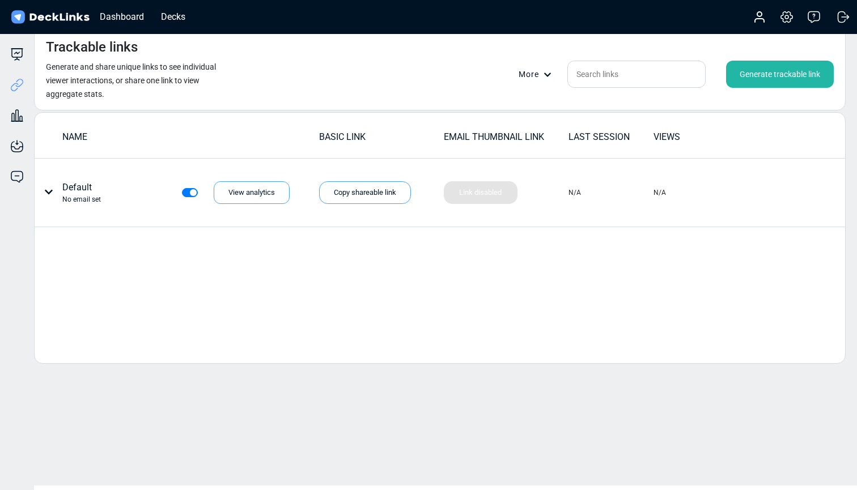
click at [786, 73] on div "Generate trackable link" at bounding box center [780, 74] width 108 height 27
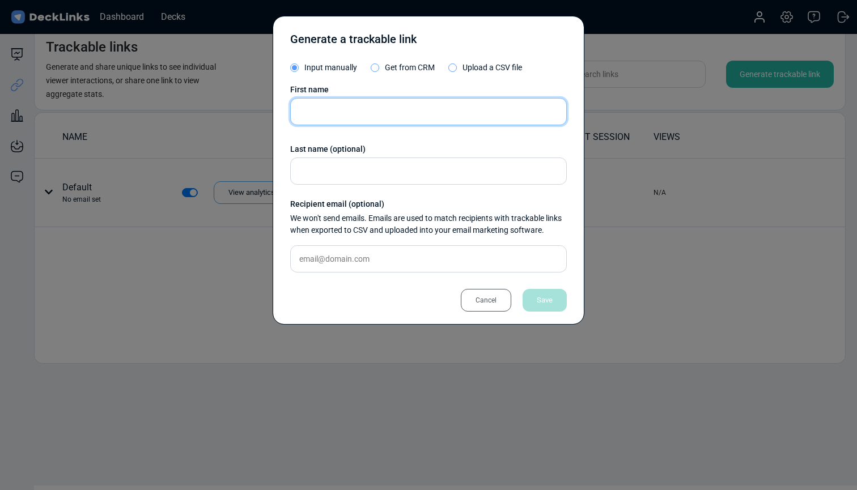
click at [353, 118] on input "text" at bounding box center [428, 111] width 277 height 27
click at [335, 108] on input "text" at bounding box center [428, 111] width 277 height 27
type input "Beka"
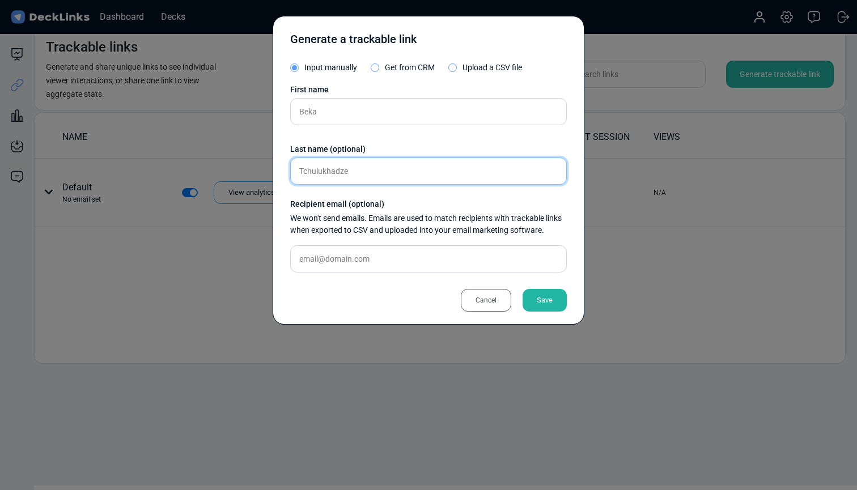
type input "Tchulukhadze"
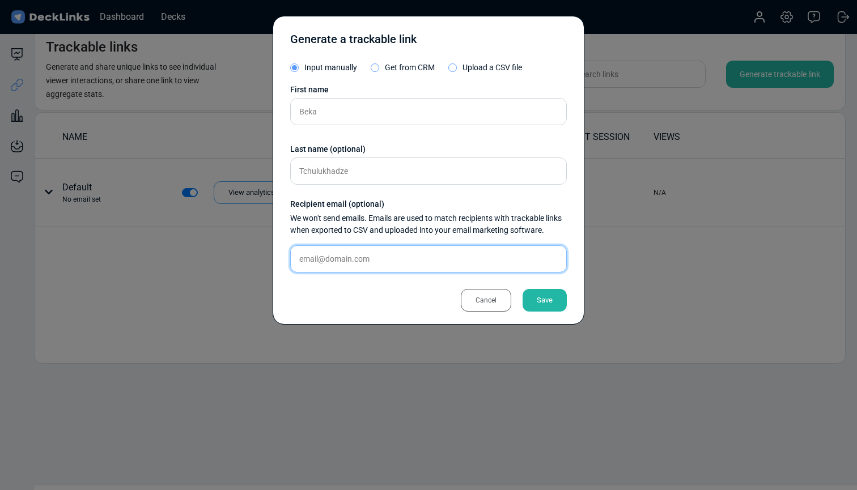
click at [359, 255] on input "text" at bounding box center [428, 259] width 277 height 27
click at [362, 255] on input "text" at bounding box center [428, 259] width 277 height 27
paste input "[EMAIL_ADDRESS][DOMAIN_NAME]"
type input "[EMAIL_ADDRESS][DOMAIN_NAME]"
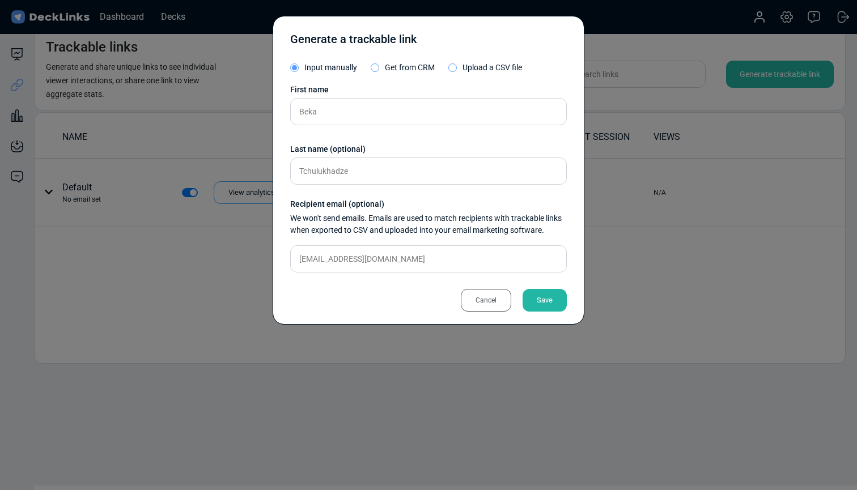
click at [543, 293] on div "Save" at bounding box center [545, 300] width 44 height 23
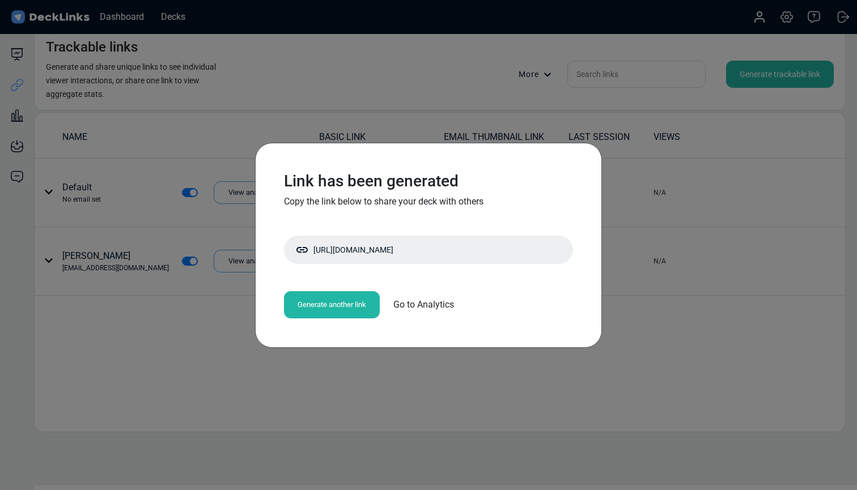
click at [373, 387] on div "Link has been generated Copy the link below to share your deck with others [URL…" at bounding box center [428, 245] width 857 height 490
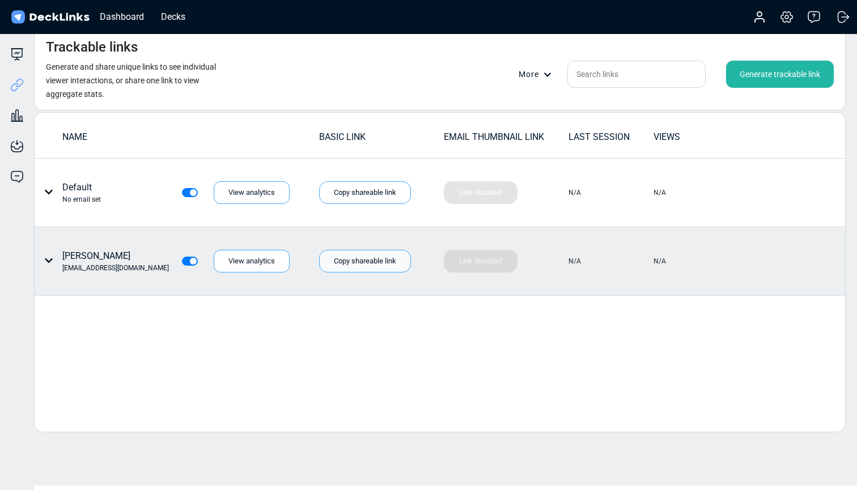
click at [393, 266] on div "Copy shareable link" at bounding box center [365, 261] width 92 height 23
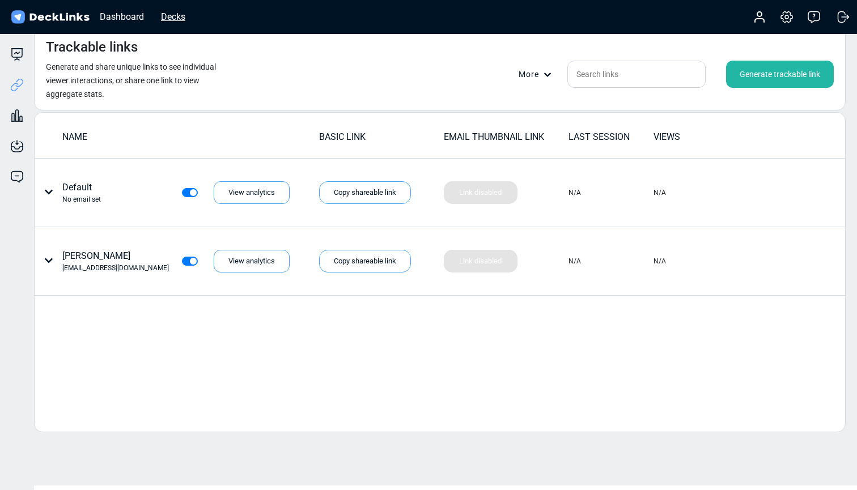
click at [180, 15] on div "Decks" at bounding box center [173, 17] width 36 height 14
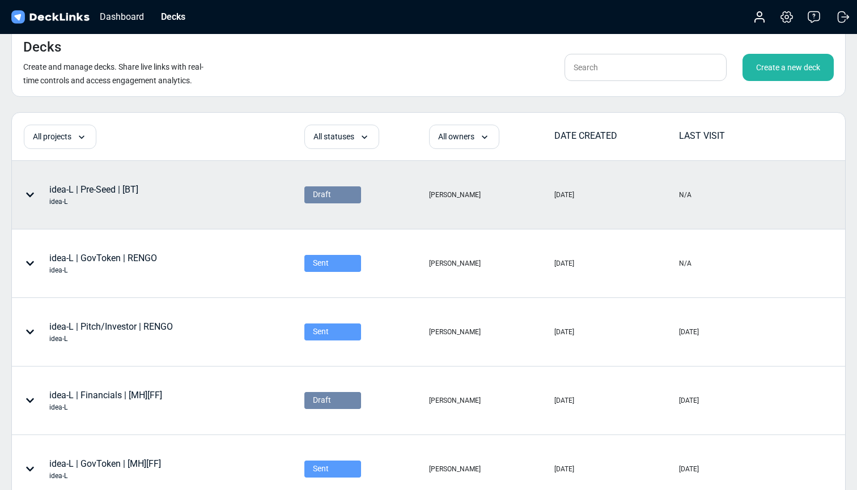
click at [350, 196] on div "Draft" at bounding box center [333, 195] width 40 height 12
click at [337, 226] on div "Sent" at bounding box center [333, 227] width 40 height 10
click at [776, 44] on div "Decks Create and manage decks. Share live links with real-time controls and acc…" at bounding box center [428, 62] width 835 height 70
click at [777, 64] on div "Create a new deck" at bounding box center [788, 67] width 91 height 27
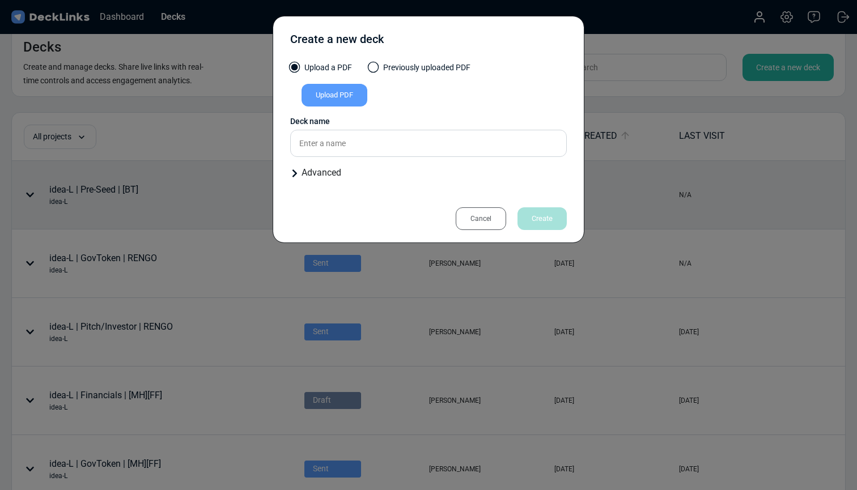
click at [371, 62] on span at bounding box center [373, 67] width 11 height 11
click at [0, 0] on input "Previously uploaded PDF" at bounding box center [0, 0] width 0 height 0
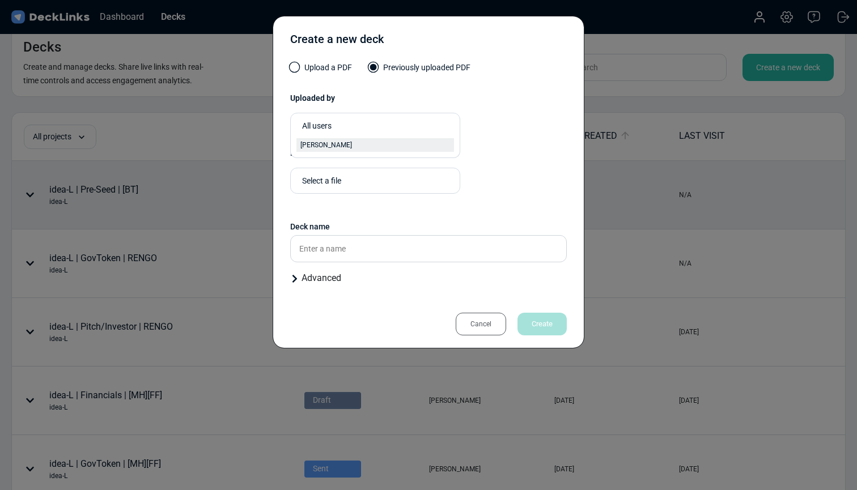
click at [347, 148] on div "[PERSON_NAME]" at bounding box center [376, 145] width 150 height 10
click at [346, 175] on div "Select a file" at bounding box center [367, 181] width 141 height 19
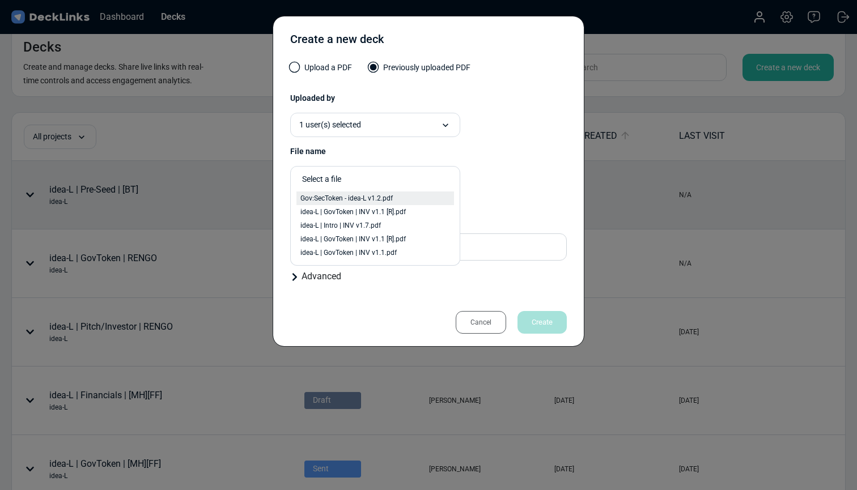
click at [399, 194] on div "Gov:SecToken - idea-L v1.2.pdf" at bounding box center [376, 198] width 150 height 10
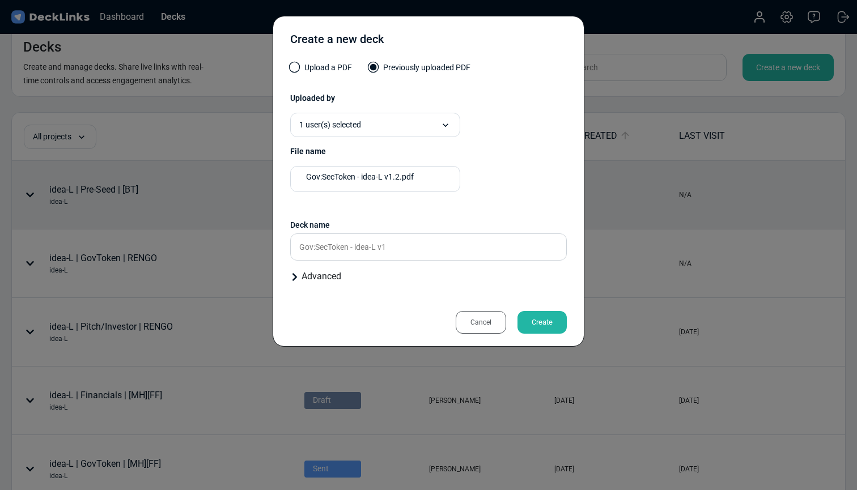
click at [535, 196] on div "Gov:SecToken - idea-L v1.2.pdf Presentation files must be PDF format." at bounding box center [428, 183] width 277 height 35
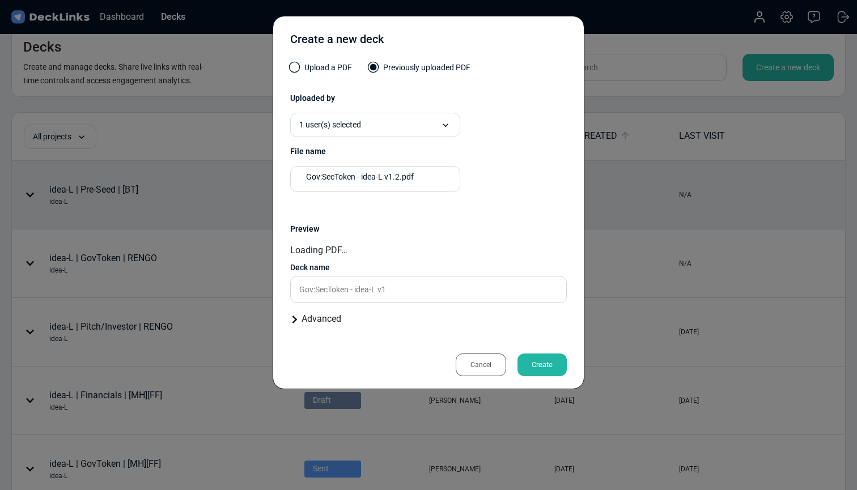
click at [510, 245] on div "Loading PDF…" at bounding box center [428, 251] width 277 height 14
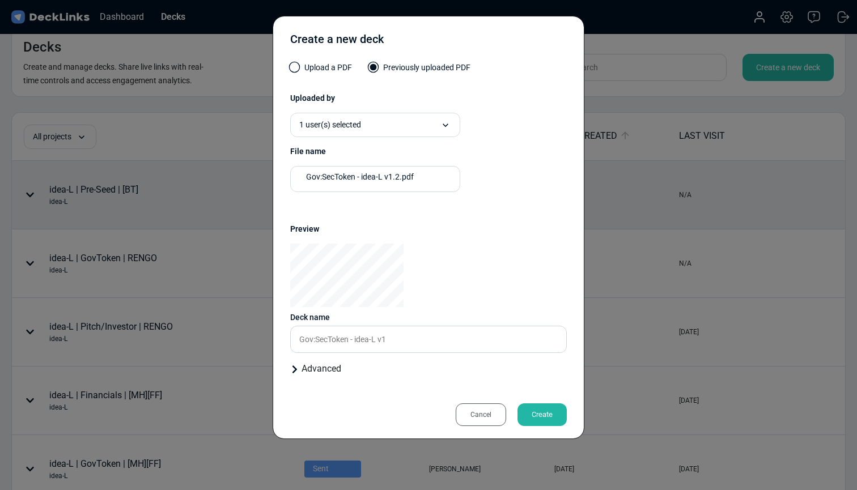
click at [441, 297] on div at bounding box center [428, 276] width 277 height 64
click at [402, 336] on input "Gov:SecToken - idea-L v1" at bounding box center [428, 339] width 277 height 27
drag, startPoint x: 394, startPoint y: 341, endPoint x: 351, endPoint y: 336, distance: 43.4
click at [350, 336] on input "Gov:SecToken - idea-L v1" at bounding box center [428, 339] width 277 height 27
click at [301, 338] on input "Gov:SecToken | [T]" at bounding box center [428, 339] width 277 height 27
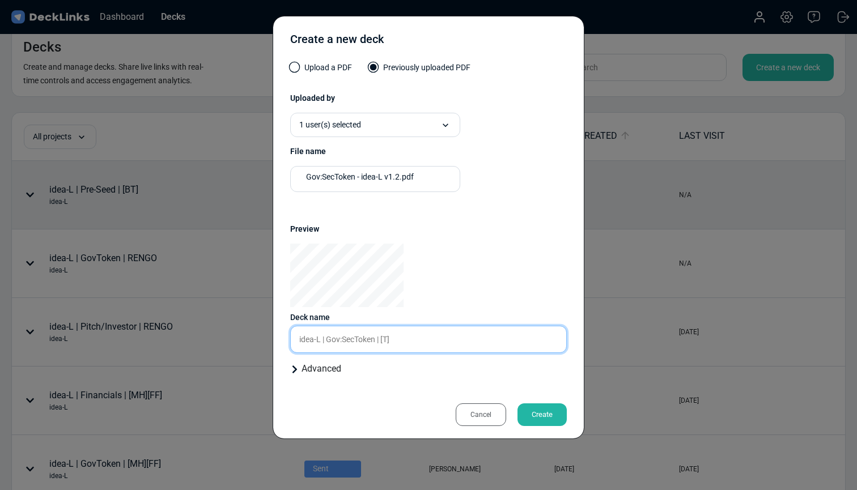
type input "idea-L | Gov:SecToken | [T]"
click at [314, 374] on div "Advanced" at bounding box center [428, 369] width 277 height 14
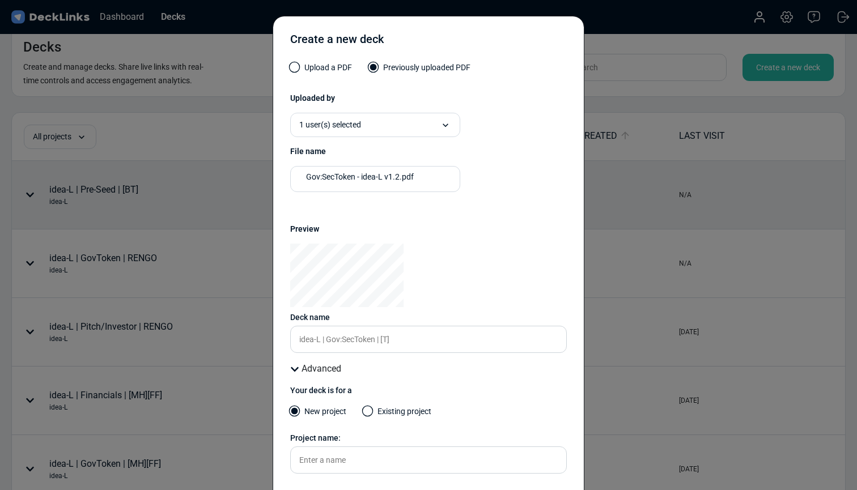
click at [364, 407] on span at bounding box center [367, 411] width 11 height 11
click at [0, 0] on input "Existing project" at bounding box center [0, 0] width 0 height 0
click at [359, 462] on div "option idea-L focused, 1 of 2. 2 results available. Use Up and Down to choose o…" at bounding box center [341, 462] width 102 height 26
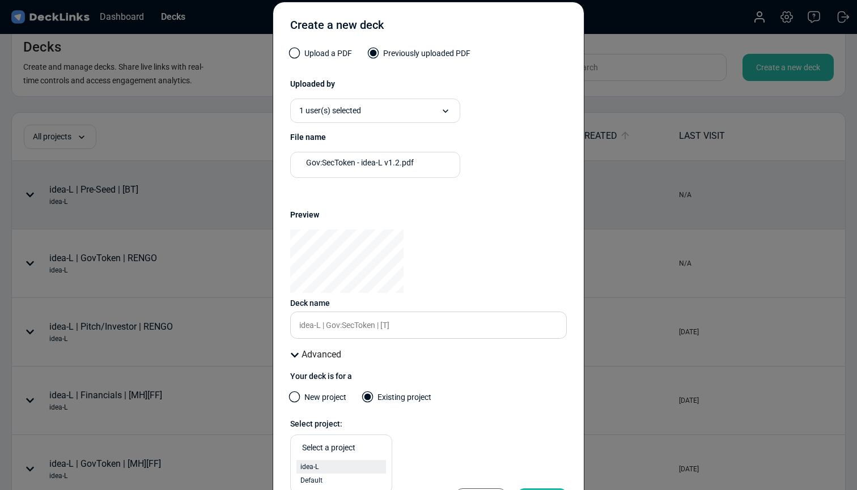
click at [356, 467] on div "idea-L" at bounding box center [342, 467] width 82 height 10
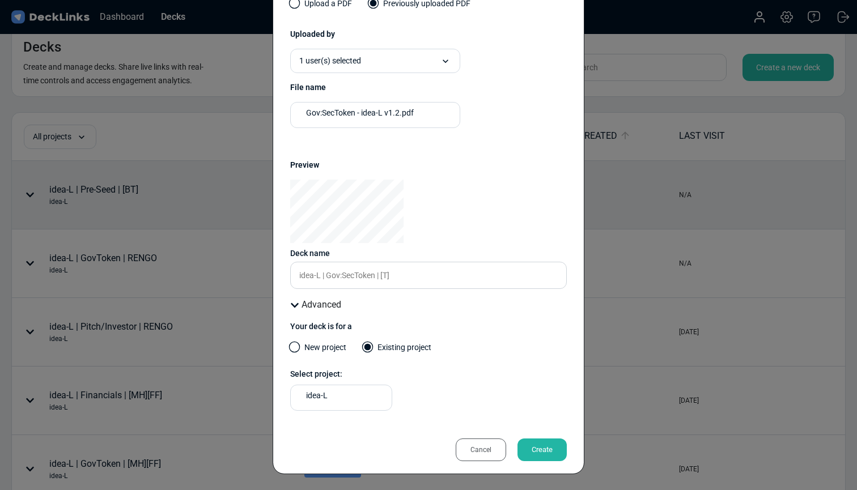
click at [477, 384] on div "Your deck is for a New project Existing project Select project: idea-L" at bounding box center [428, 370] width 277 height 99
click at [546, 448] on div "Create" at bounding box center [542, 450] width 49 height 23
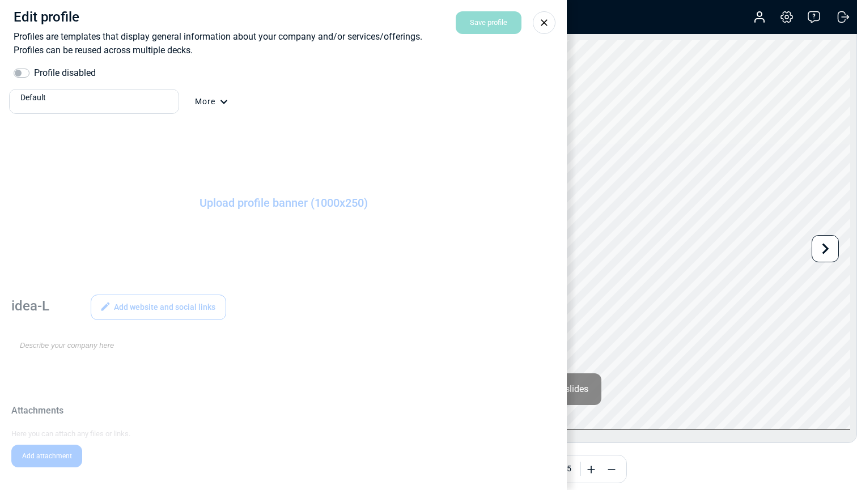
click at [73, 74] on label "Profile disabled" at bounding box center [65, 73] width 62 height 14
click at [23, 74] on input "Profile disabled" at bounding box center [18, 71] width 9 height 11
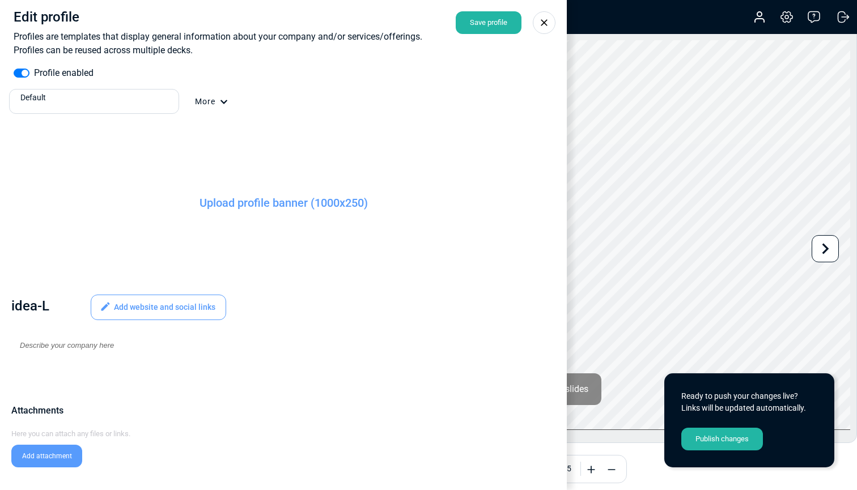
click at [34, 68] on label "Profile enabled" at bounding box center [64, 73] width 60 height 14
click at [23, 68] on input "Profile enabled" at bounding box center [18, 71] width 9 height 11
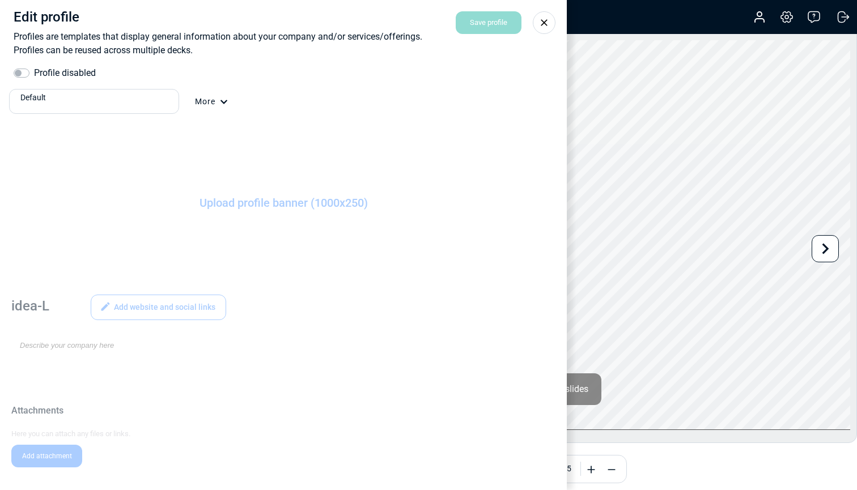
click at [34, 70] on label "Profile disabled" at bounding box center [65, 73] width 62 height 14
click at [23, 70] on input "Profile disabled" at bounding box center [18, 71] width 9 height 11
checkbox input "true"
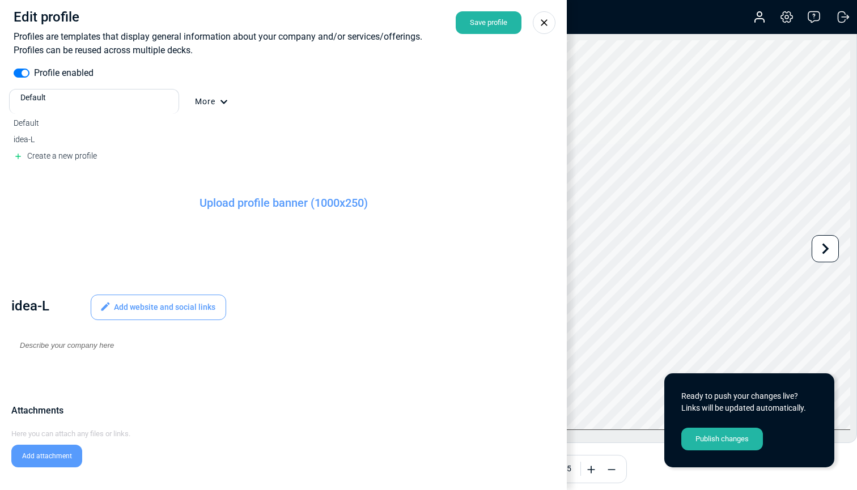
click at [154, 101] on div "Default" at bounding box center [97, 98] width 154 height 12
click at [124, 142] on div "idea-L" at bounding box center [94, 140] width 161 height 12
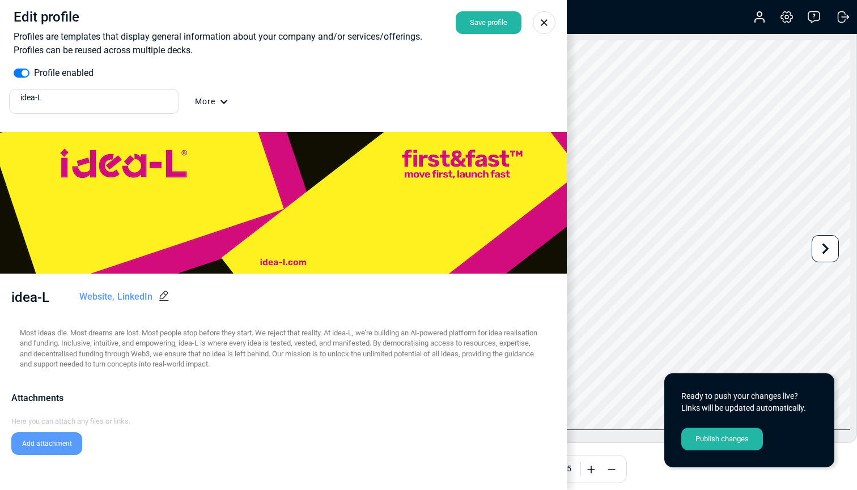
click at [545, 20] on icon at bounding box center [544, 22] width 11 height 11
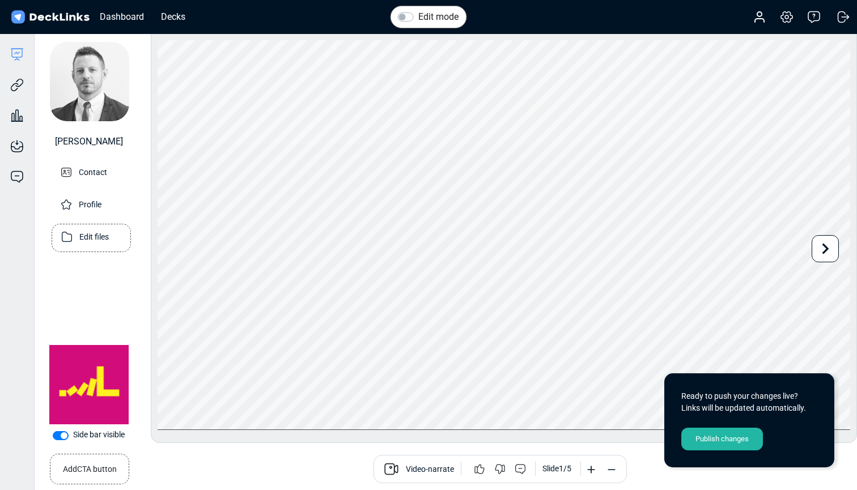
click at [81, 237] on p "Edit files" at bounding box center [93, 236] width 29 height 14
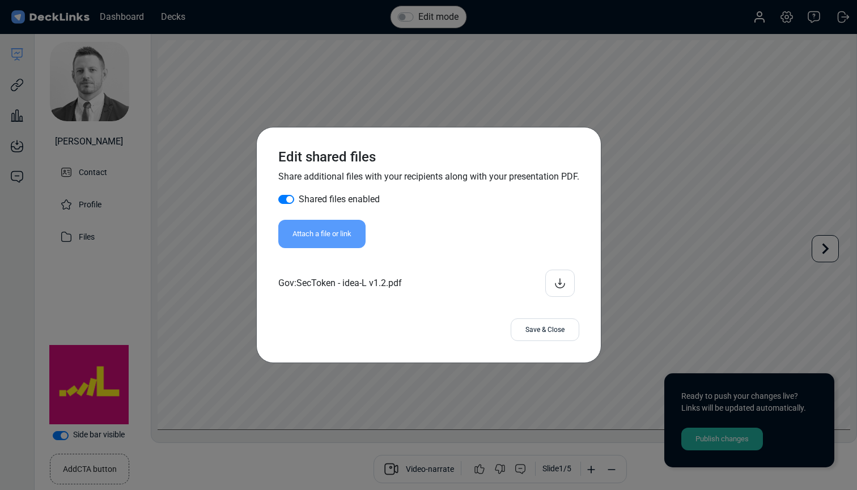
click at [299, 197] on label "Shared files enabled" at bounding box center [339, 200] width 81 height 14
click at [286, 197] on input "Shared files enabled" at bounding box center [282, 198] width 9 height 11
checkbox input "false"
click at [542, 327] on div "Save & Close" at bounding box center [545, 330] width 69 height 23
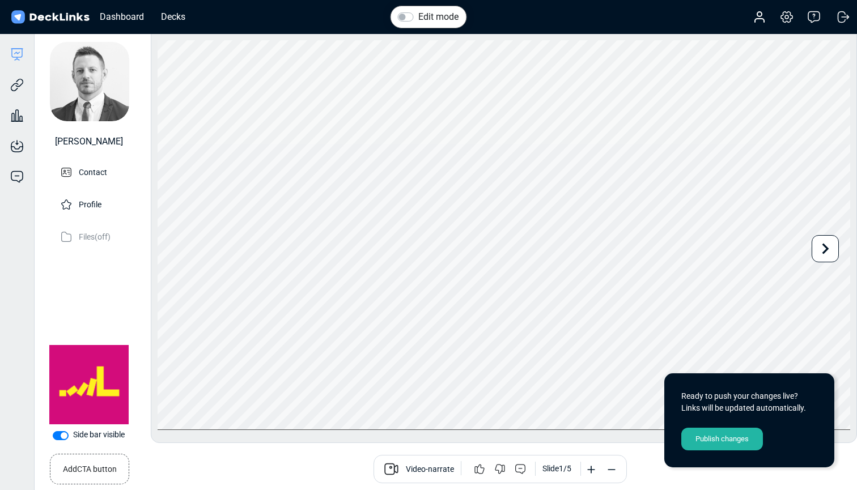
click at [714, 440] on div "Publish changes" at bounding box center [723, 439] width 82 height 23
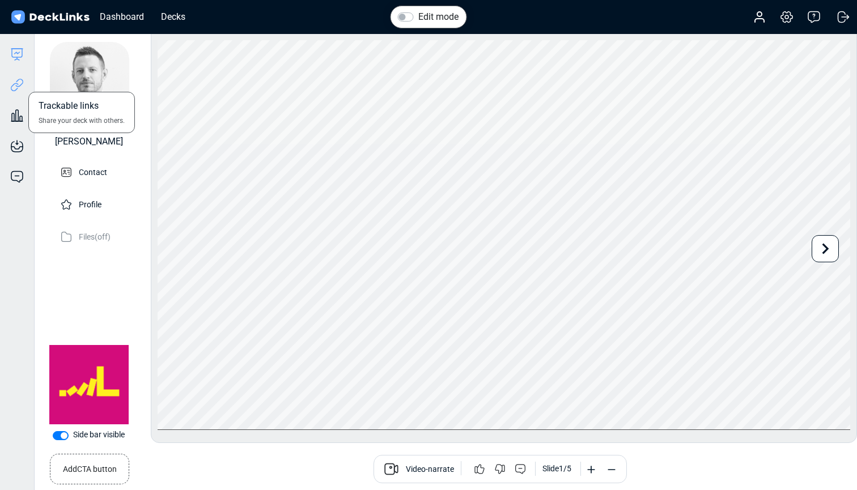
click at [18, 91] on icon at bounding box center [17, 85] width 14 height 14
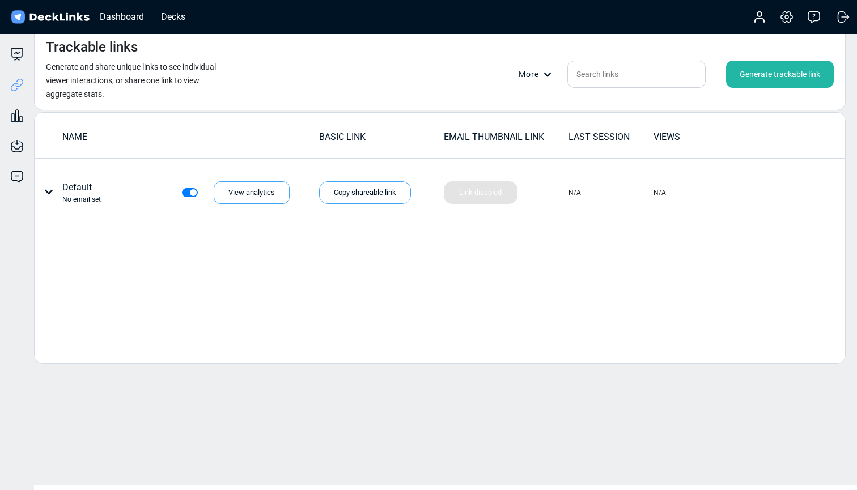
click at [751, 77] on div "Generate trackable link" at bounding box center [780, 74] width 108 height 27
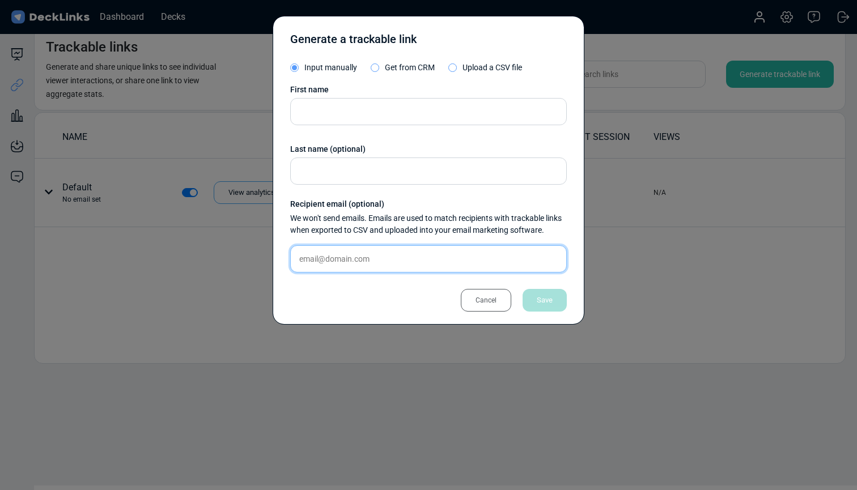
click at [356, 259] on input "text" at bounding box center [428, 259] width 277 height 27
paste input "[EMAIL_ADDRESS][DOMAIN_NAME]"
type input "[EMAIL_ADDRESS][DOMAIN_NAME]"
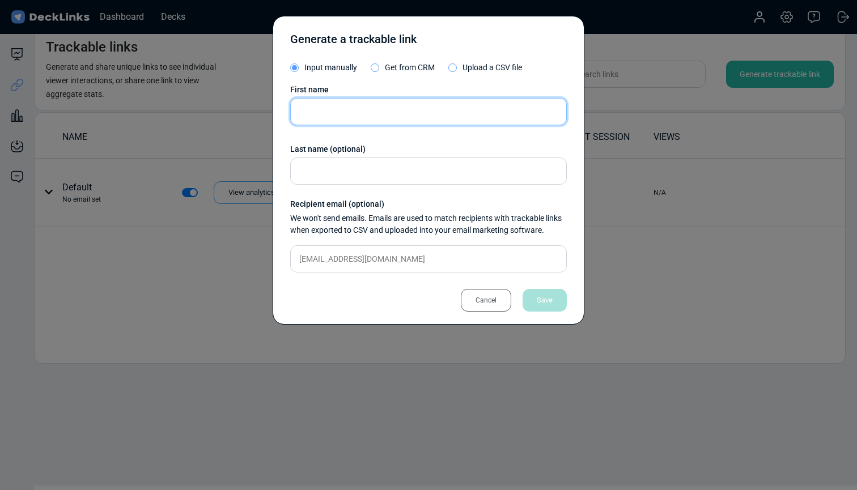
click at [341, 116] on input "text" at bounding box center [428, 111] width 277 height 27
type input "Beka"
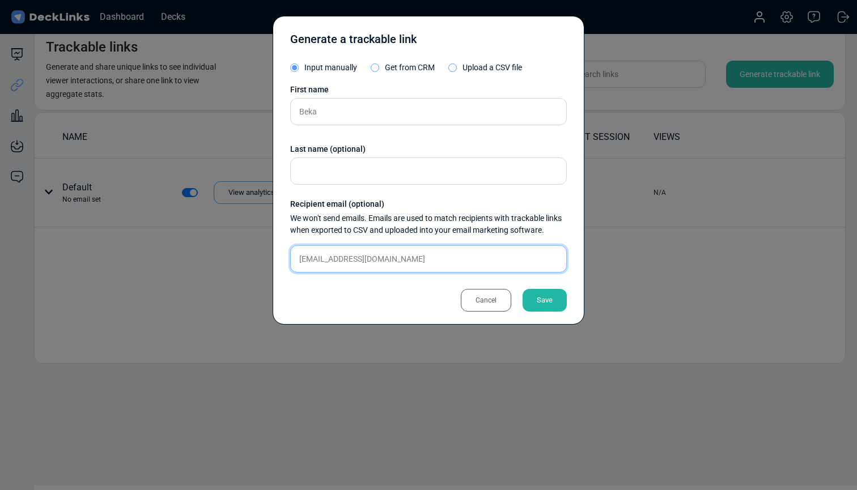
click at [335, 259] on input "[EMAIL_ADDRESS][DOMAIN_NAME]" at bounding box center [428, 259] width 277 height 27
drag, startPoint x: 349, startPoint y: 260, endPoint x: 304, endPoint y: 260, distance: 44.8
click at [304, 260] on input "[EMAIL_ADDRESS][DOMAIN_NAME]" at bounding box center [428, 259] width 277 height 27
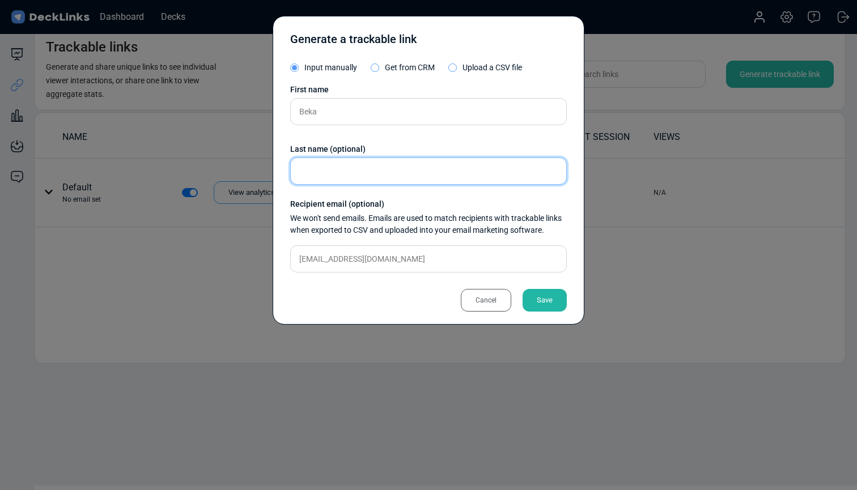
click at [346, 174] on input "text" at bounding box center [428, 171] width 277 height 27
paste input "chulukhadze"
click at [302, 171] on input "chulukhadze" at bounding box center [428, 171] width 277 height 27
click at [434, 174] on input "Tchulukhadze" at bounding box center [428, 171] width 277 height 27
type input "Tchulukhadze"
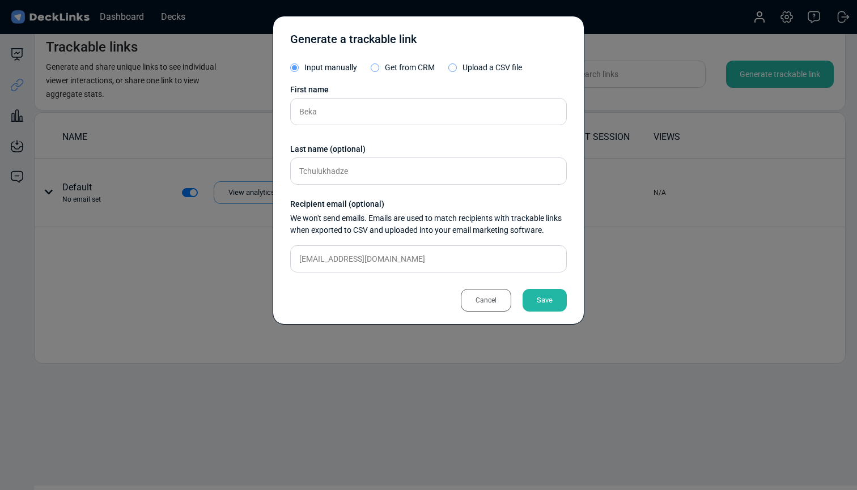
click at [551, 300] on div "Save" at bounding box center [545, 300] width 44 height 23
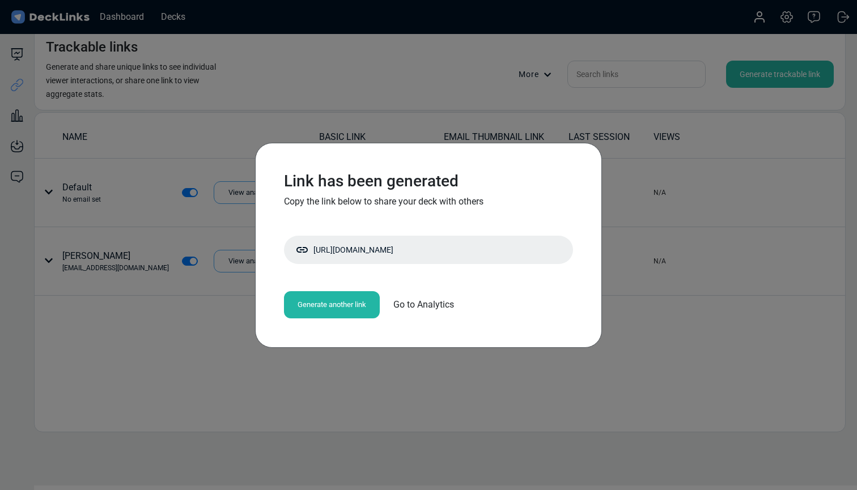
click at [400, 373] on div "Link has been generated Copy the link below to share your deck with others [URL…" at bounding box center [428, 245] width 857 height 490
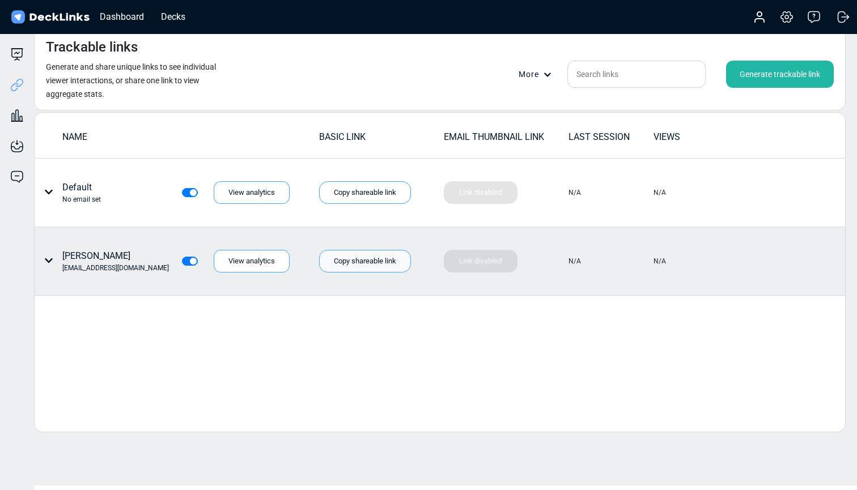
click at [356, 263] on div "Copy shareable link" at bounding box center [365, 261] width 92 height 23
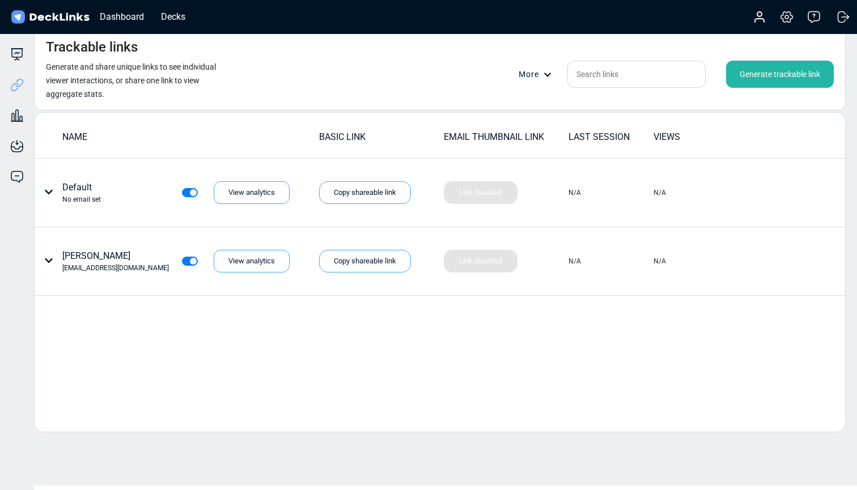
click at [383, 340] on div "NAME BASIC LINK EMAIL THUMBNAIL LINK LAST SESSION VIEWS Default No email set Vi…" at bounding box center [440, 272] width 812 height 320
click at [174, 16] on div "Decks" at bounding box center [173, 17] width 36 height 14
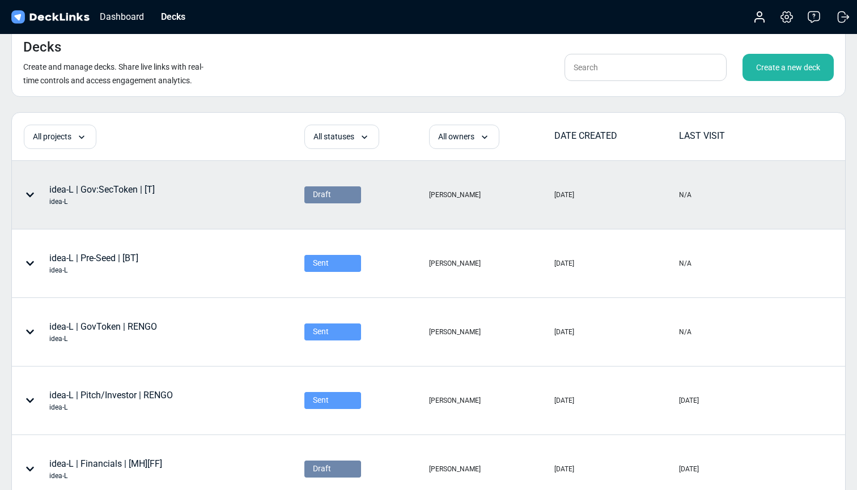
click at [341, 193] on div "Draft" at bounding box center [333, 195] width 40 height 12
click at [329, 226] on div "Sent" at bounding box center [333, 227] width 40 height 10
